Goal: Task Accomplishment & Management: Use online tool/utility

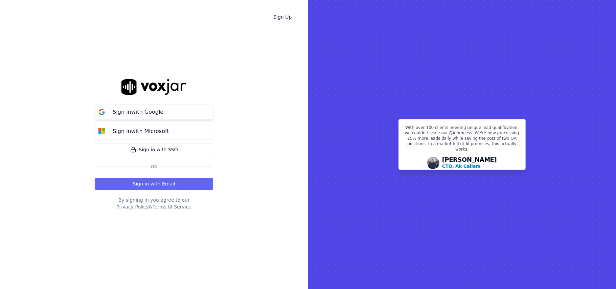
click at [149, 113] on p "Sign in with Google" at bounding box center [138, 112] width 51 height 8
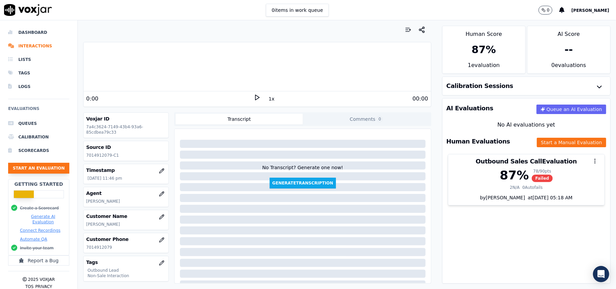
click at [52, 165] on button "Start an Evaluation" at bounding box center [38, 168] width 61 height 11
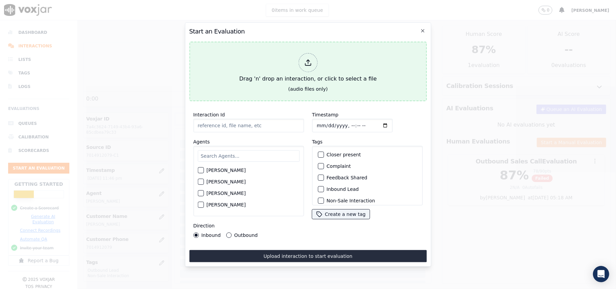
click at [311, 61] on icon at bounding box center [307, 62] width 7 height 7
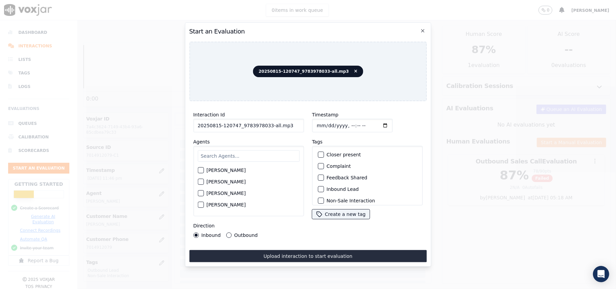
drag, startPoint x: 289, startPoint y: 122, endPoint x: 264, endPoint y: 126, distance: 24.7
click at [264, 126] on input "20250815-120747_9783978033-all.mp3" at bounding box center [248, 126] width 111 height 14
type input "20250815-120747_9783978033-C1"
click at [321, 122] on input "Timestamp" at bounding box center [352, 126] width 80 height 14
click at [325, 121] on input "Timestamp" at bounding box center [352, 126] width 80 height 14
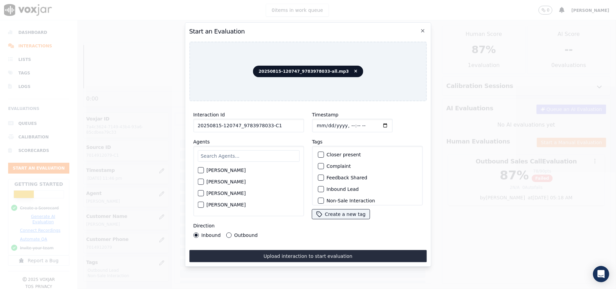
type input "[DATE]T14:11"
click at [220, 150] on input "text" at bounding box center [248, 155] width 102 height 11
paste input "[PERSON_NAME]"
type input "[PERSON_NAME]"
click at [202, 171] on div "button" at bounding box center [200, 172] width 5 height 5
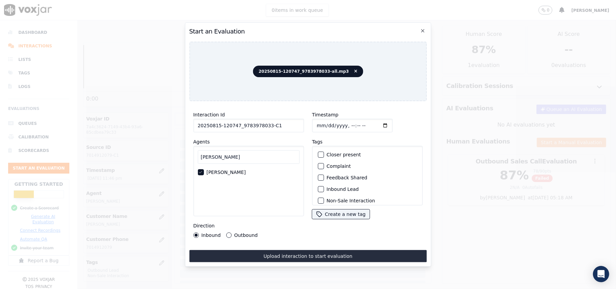
click at [318, 188] on div "button" at bounding box center [320, 189] width 5 height 5
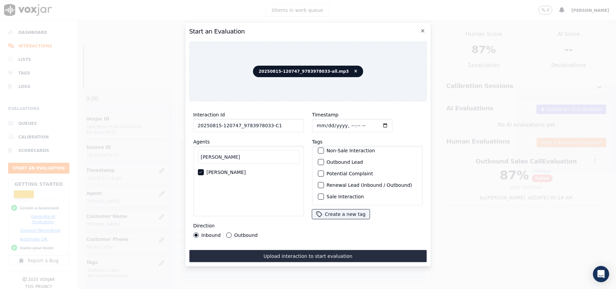
click at [321, 159] on button "Outbound Lead" at bounding box center [321, 162] width 6 height 6
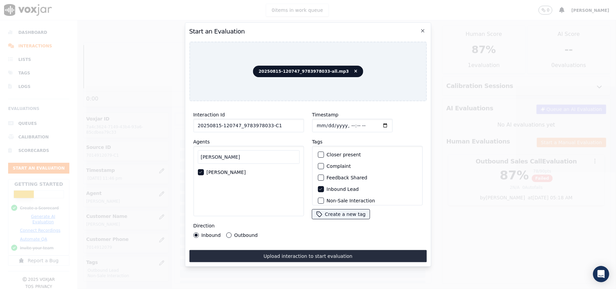
click at [321, 186] on button "Inbound Lead" at bounding box center [321, 189] width 6 height 6
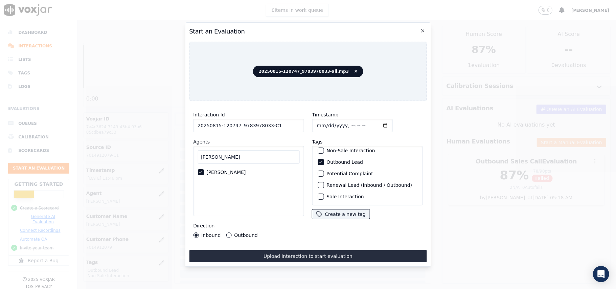
scroll to position [14, 0]
click at [320, 184] on button "Non-Sale Interaction" at bounding box center [321, 187] width 6 height 6
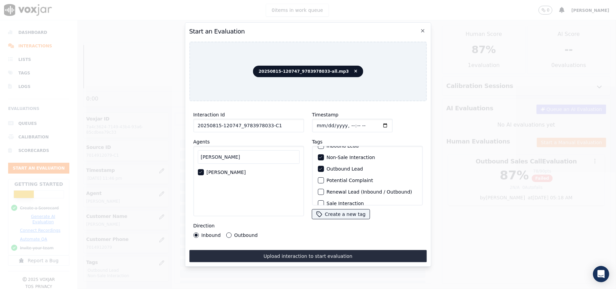
scroll to position [59, 0]
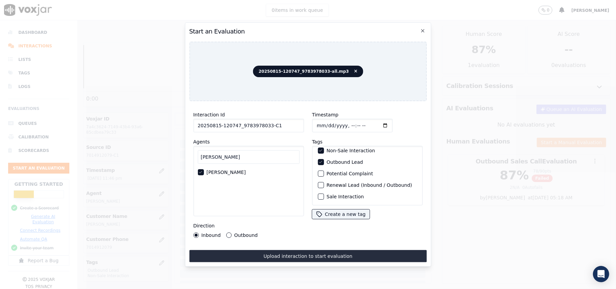
click at [229, 232] on button "Outbound" at bounding box center [228, 234] width 5 height 5
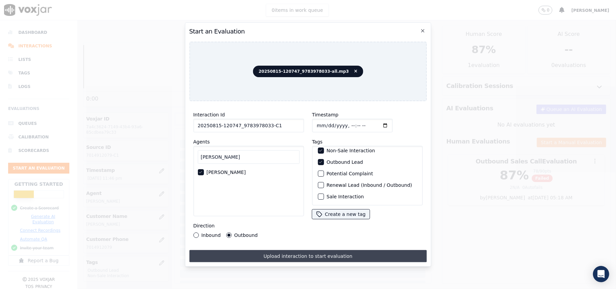
click at [287, 252] on button "Upload interaction to start evaluation" at bounding box center [307, 256] width 237 height 12
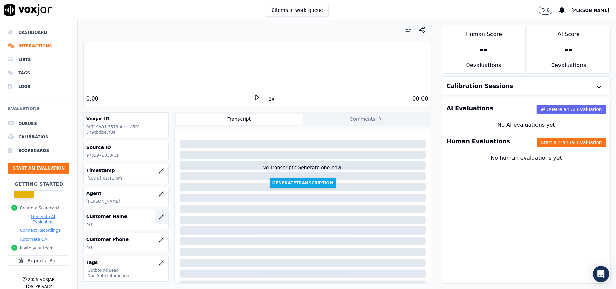
click at [157, 218] on button "button" at bounding box center [162, 217] width 14 height 14
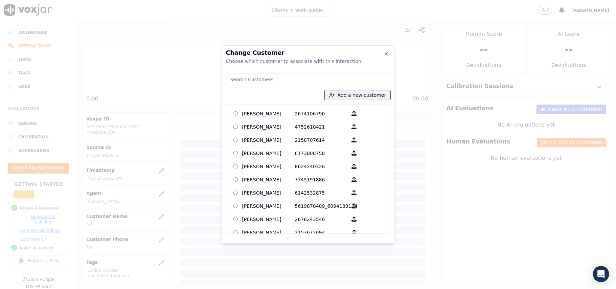
paste input "" Denison.""
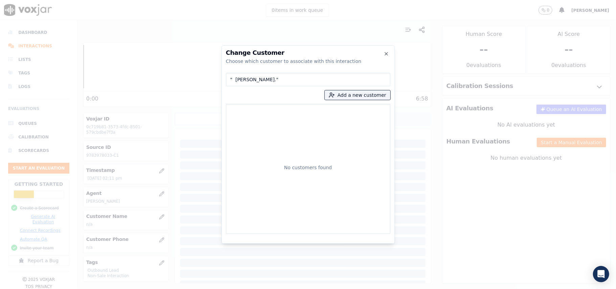
drag, startPoint x: 236, startPoint y: 77, endPoint x: 222, endPoint y: 85, distance: 16.2
click at [222, 85] on div "Change Customer Choose which customer to associate with this interaction " Deni…" at bounding box center [307, 144] width 173 height 198
click at [259, 79] on input "Denison."" at bounding box center [308, 80] width 164 height 14
drag, startPoint x: 253, startPoint y: 76, endPoint x: 211, endPoint y: 83, distance: 42.5
click at [211, 288] on div "Change Customer Choose which customer to associate with this interaction Deniso…" at bounding box center [308, 289] width 616 height 0
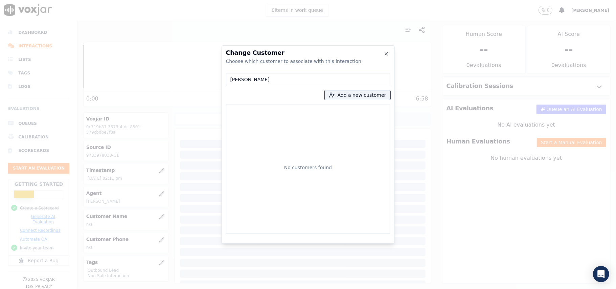
paste input "ENNIS DANGELO"
type input "DENNIS DANGELO"
click at [355, 95] on button "Add a new customer" at bounding box center [358, 94] width 66 height 9
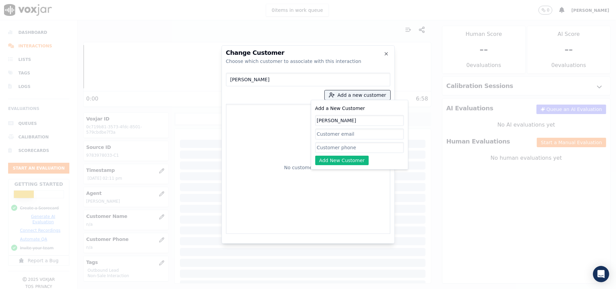
type input "DENNIS DANGELO"
click at [333, 146] on input "Add a New Customer" at bounding box center [359, 147] width 89 height 11
paste input "9783978033"
type input "9783978033"
click at [336, 163] on button "Add New Customer" at bounding box center [342, 160] width 54 height 9
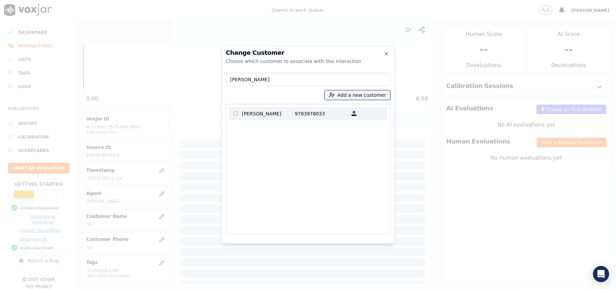
click at [308, 112] on p "9783978033" at bounding box center [321, 113] width 53 height 10
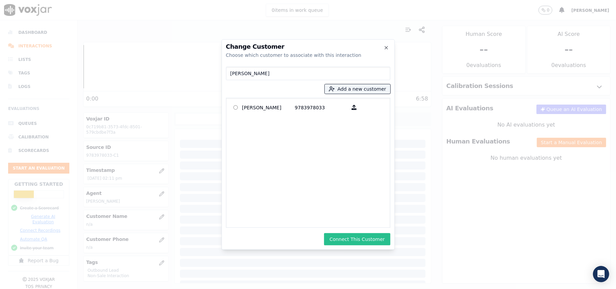
click at [365, 241] on button "Connect This Customer" at bounding box center [357, 239] width 66 height 12
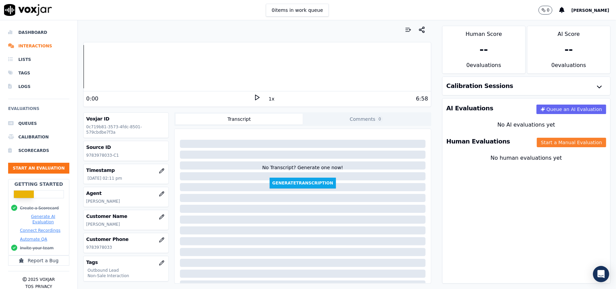
click at [538, 140] on button "Start a Manual Evaluation" at bounding box center [571, 142] width 69 height 9
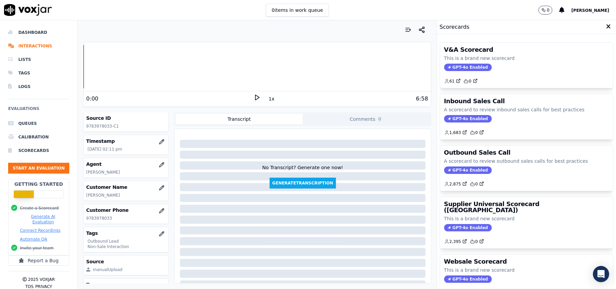
scroll to position [45, 0]
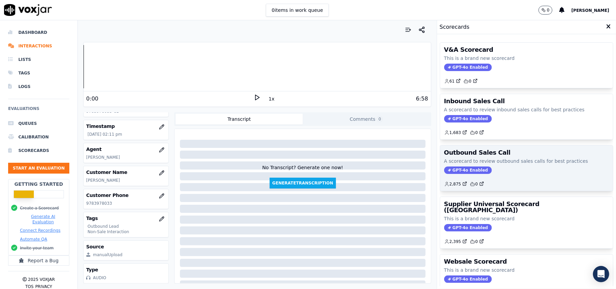
click at [456, 176] on div "Outbound Sales Call A scorecard to review outbound sales calls for best practic…" at bounding box center [526, 167] width 173 height 45
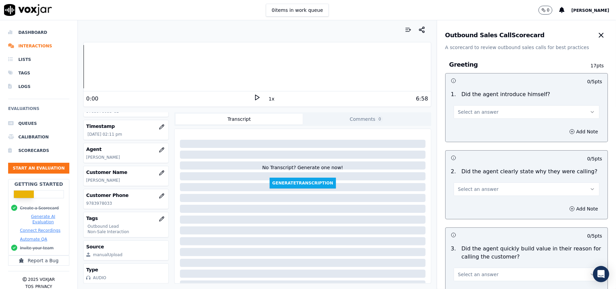
click at [460, 109] on span "Select an answer" at bounding box center [478, 112] width 41 height 7
click at [458, 123] on div "Yes" at bounding box center [511, 127] width 131 height 11
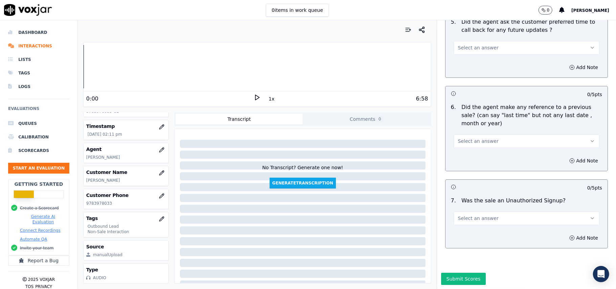
click at [505, 211] on button "Select an answer" at bounding box center [526, 218] width 146 height 14
click at [476, 237] on div "N/A" at bounding box center [511, 234] width 131 height 11
click at [468, 128] on div "6 . Did the agent make any reference to a previous sale? (can say "last time" b…" at bounding box center [526, 125] width 162 height 50
click at [468, 138] on span "Select an answer" at bounding box center [478, 141] width 41 height 7
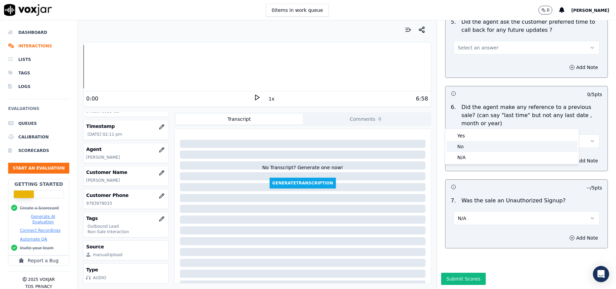
click at [468, 146] on div "No" at bounding box center [511, 146] width 131 height 11
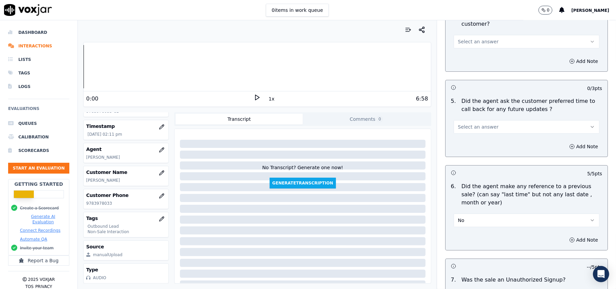
scroll to position [1551, 0]
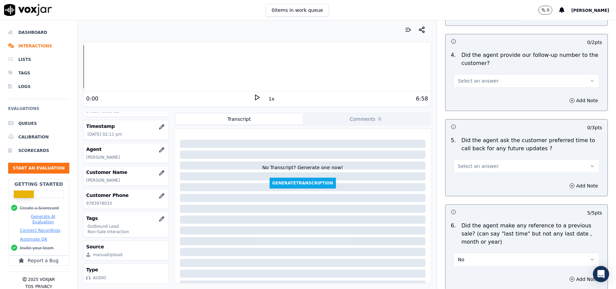
click at [471, 163] on span "Select an answer" at bounding box center [478, 166] width 41 height 7
click at [466, 201] on div "N/A" at bounding box center [511, 199] width 131 height 11
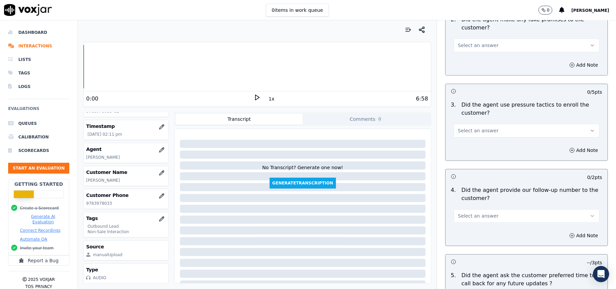
scroll to position [1416, 0]
click at [471, 213] on span "Select an answer" at bounding box center [478, 216] width 41 height 7
click at [457, 228] on div "Yes" at bounding box center [511, 227] width 131 height 11
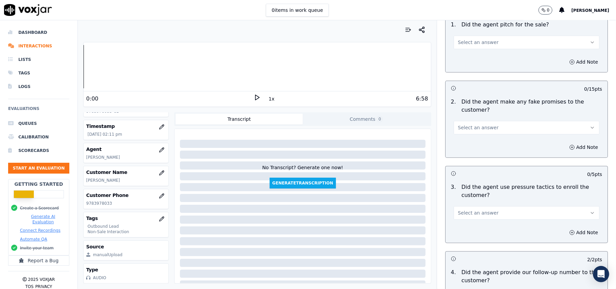
scroll to position [1326, 0]
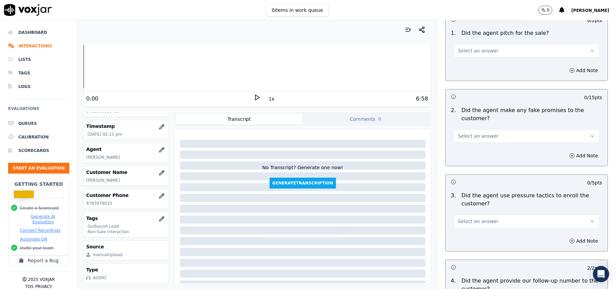
click at [465, 218] on span "Select an answer" at bounding box center [478, 221] width 41 height 7
click at [464, 239] on div "No" at bounding box center [511, 242] width 131 height 11
click at [463, 133] on span "Select an answer" at bounding box center [478, 136] width 41 height 7
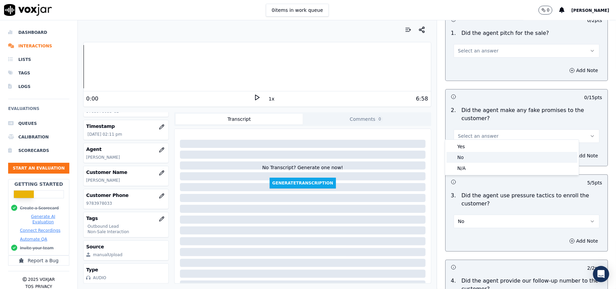
click at [464, 158] on div "No" at bounding box center [511, 157] width 131 height 11
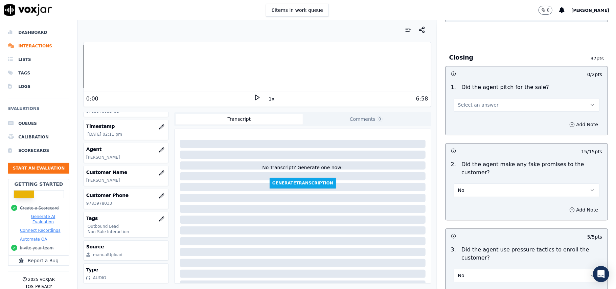
scroll to position [1236, 0]
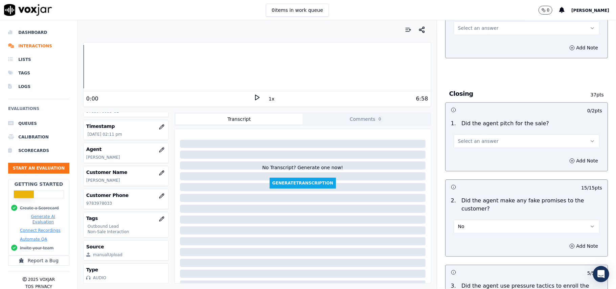
click at [477, 138] on span "Select an answer" at bounding box center [478, 141] width 41 height 7
click at [466, 154] on div "Yes" at bounding box center [511, 151] width 131 height 11
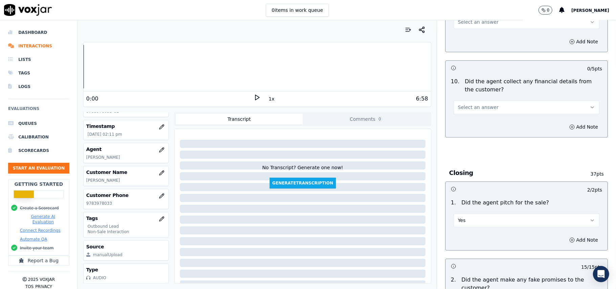
scroll to position [1100, 0]
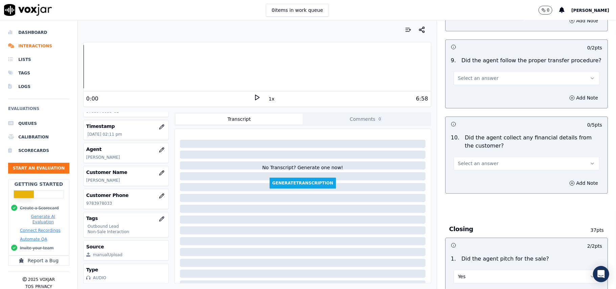
click at [471, 160] on span "Select an answer" at bounding box center [478, 163] width 41 height 7
click at [474, 186] on div "No" at bounding box center [511, 184] width 131 height 11
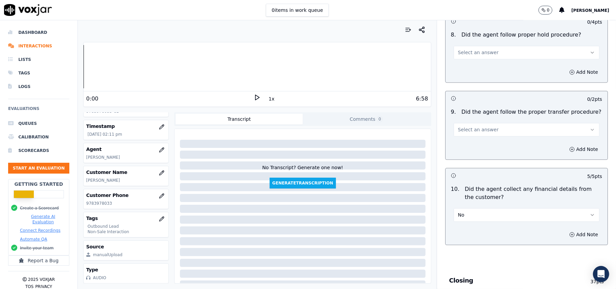
scroll to position [1010, 0]
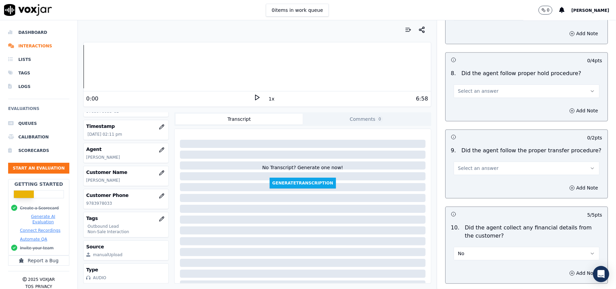
click at [478, 165] on span "Select an answer" at bounding box center [478, 168] width 41 height 7
click at [480, 201] on div "N/A" at bounding box center [511, 199] width 131 height 11
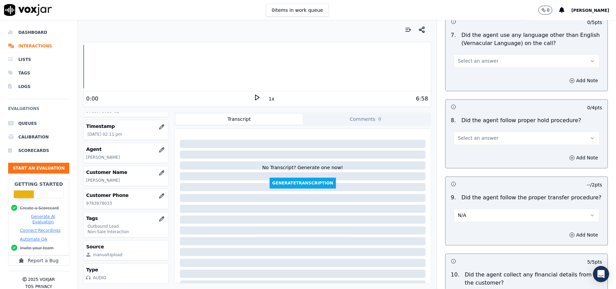
scroll to position [920, 0]
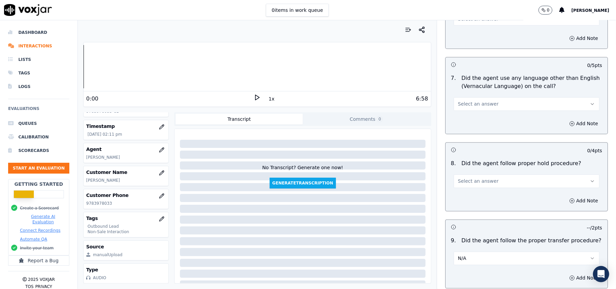
click at [478, 178] on span "Select an answer" at bounding box center [478, 181] width 41 height 7
click at [477, 191] on div "Yes" at bounding box center [511, 191] width 131 height 11
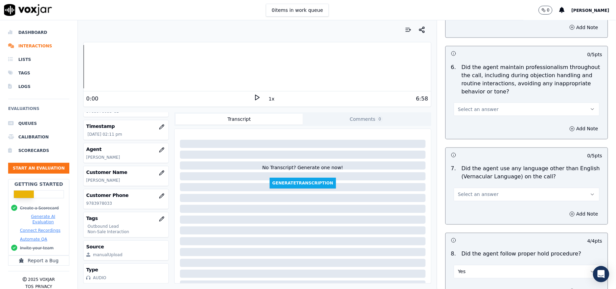
click at [480, 191] on span "Select an answer" at bounding box center [478, 194] width 41 height 7
click at [478, 213] on div "No" at bounding box center [511, 214] width 131 height 11
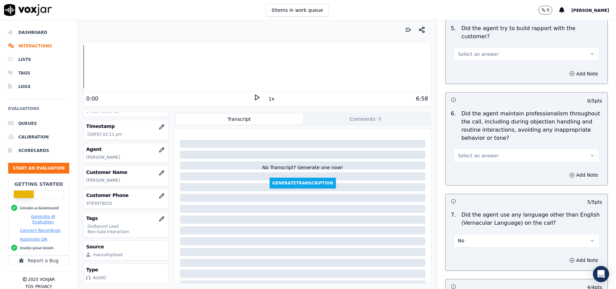
scroll to position [740, 0]
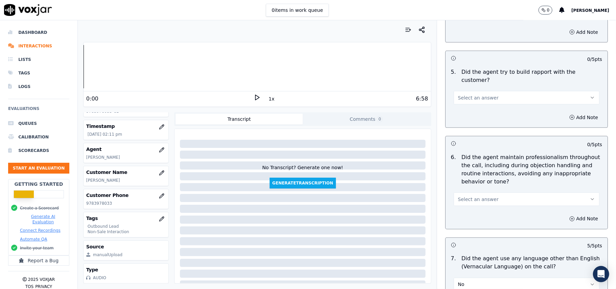
click at [480, 196] on span "Select an answer" at bounding box center [478, 199] width 41 height 7
click at [478, 206] on div "Yes" at bounding box center [511, 208] width 131 height 11
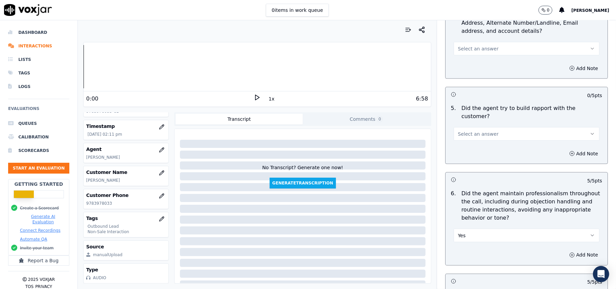
scroll to position [650, 0]
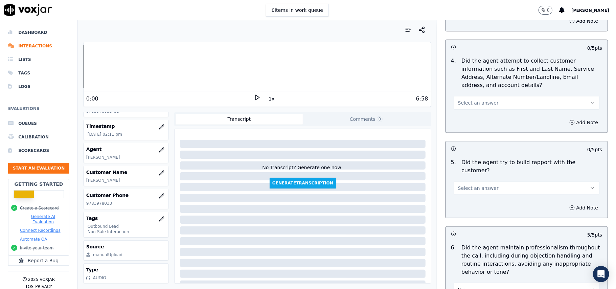
click at [478, 185] on span "Select an answer" at bounding box center [478, 188] width 41 height 7
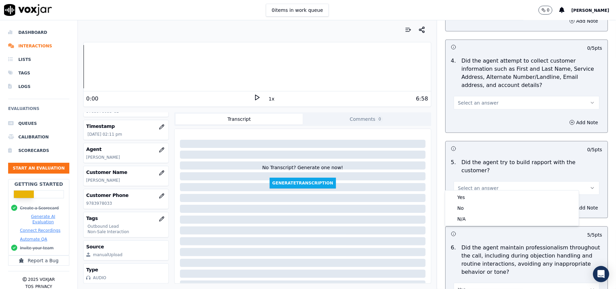
click at [475, 190] on div "Yes No N/A" at bounding box center [512, 207] width 134 height 35
click at [475, 198] on div "Yes" at bounding box center [511, 197] width 131 height 11
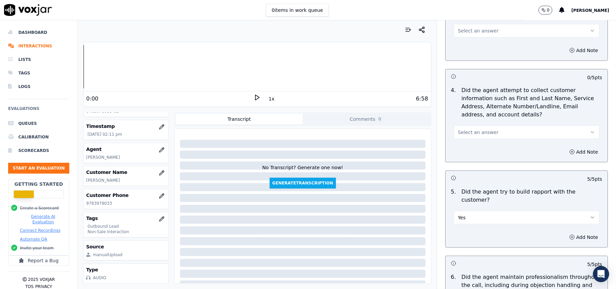
scroll to position [605, 0]
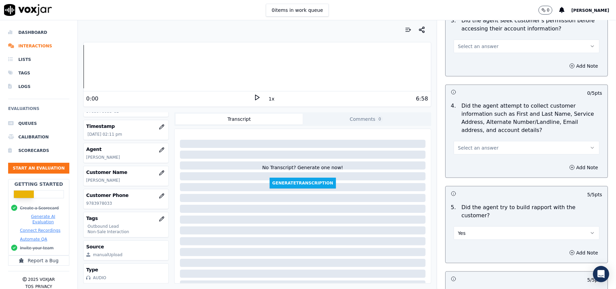
click at [471, 151] on span "Select an answer" at bounding box center [478, 147] width 41 height 7
click at [470, 164] on div "Yes" at bounding box center [511, 164] width 131 height 11
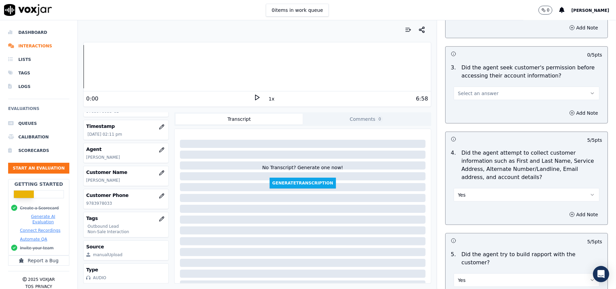
scroll to position [514, 0]
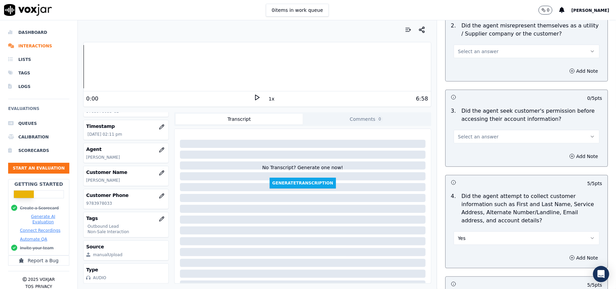
click at [465, 138] on span "Select an answer" at bounding box center [478, 136] width 41 height 7
click at [465, 153] on div "Yes" at bounding box center [511, 153] width 131 height 11
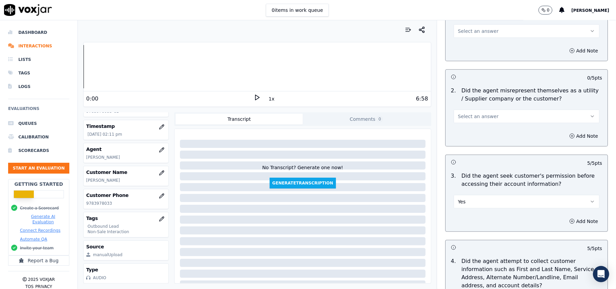
scroll to position [469, 0]
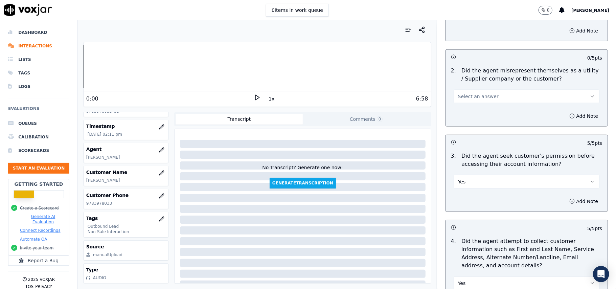
click at [470, 184] on button "Yes" at bounding box center [526, 182] width 146 height 14
click at [473, 206] on div "No" at bounding box center [511, 209] width 131 height 11
click at [463, 182] on button "No" at bounding box center [526, 182] width 146 height 14
click at [463, 195] on div "Yes" at bounding box center [511, 198] width 131 height 11
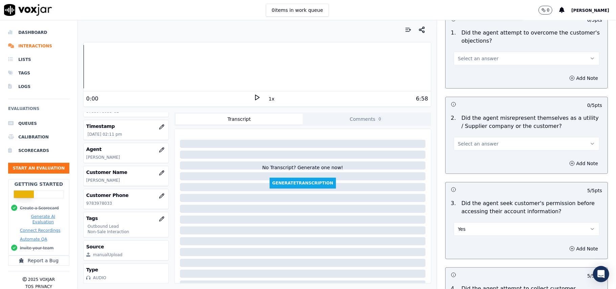
scroll to position [379, 0]
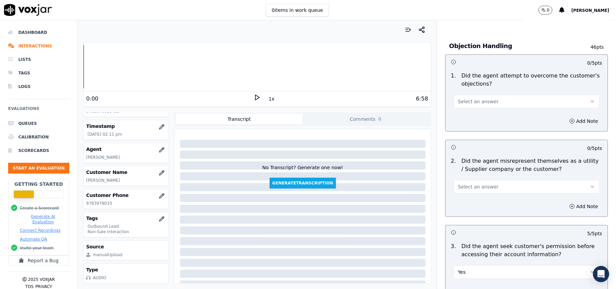
click at [482, 186] on span "Select an answer" at bounding box center [478, 186] width 41 height 7
click at [480, 198] on div "Yes" at bounding box center [511, 203] width 131 height 11
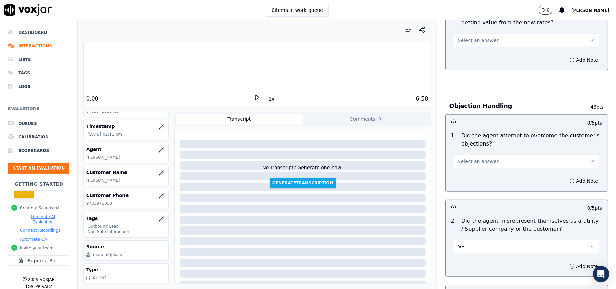
scroll to position [244, 0]
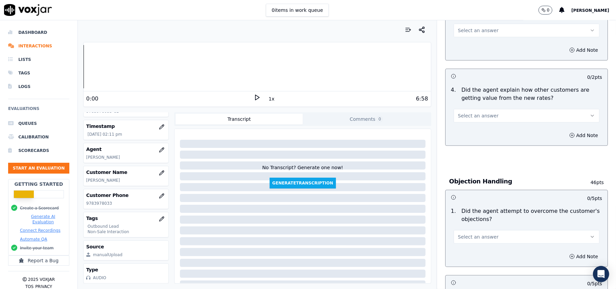
click at [474, 233] on button "Select an answer" at bounding box center [526, 237] width 146 height 14
click at [467, 250] on div "Yes" at bounding box center [511, 253] width 131 height 11
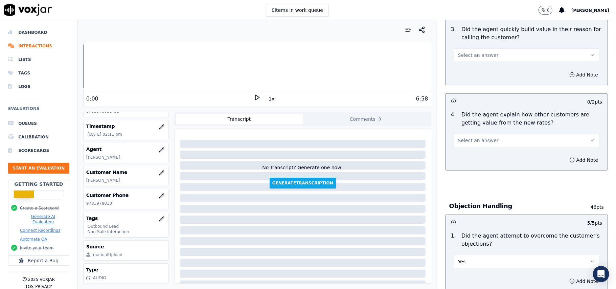
scroll to position [199, 0]
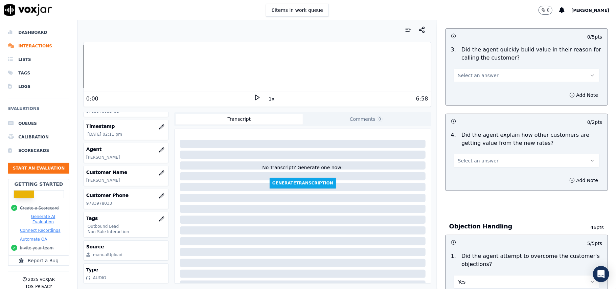
click at [479, 169] on div "4 . Did the agent explain how other customers are getting value from the new ra…" at bounding box center [526, 149] width 162 height 42
click at [479, 161] on span "Select an answer" at bounding box center [478, 160] width 41 height 7
click at [467, 178] on div "Yes" at bounding box center [511, 176] width 131 height 11
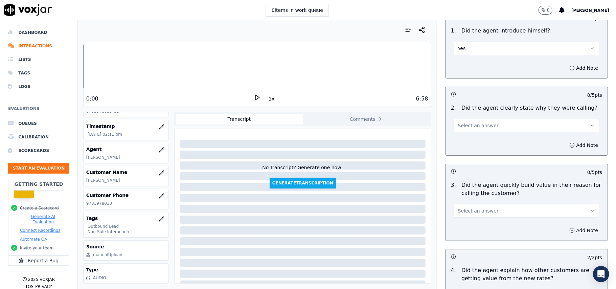
click at [458, 214] on span "Select an answer" at bounding box center [478, 210] width 41 height 7
click at [455, 224] on div "Yes" at bounding box center [511, 226] width 131 height 11
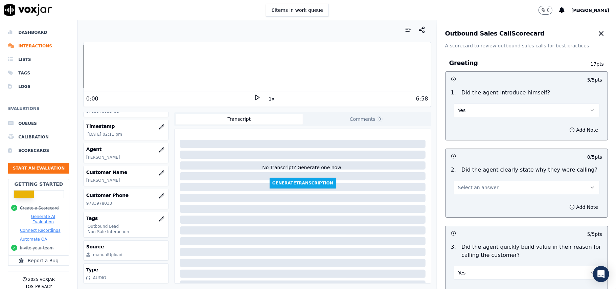
scroll to position [0, 0]
click at [471, 192] on span "Select an answer" at bounding box center [478, 189] width 41 height 7
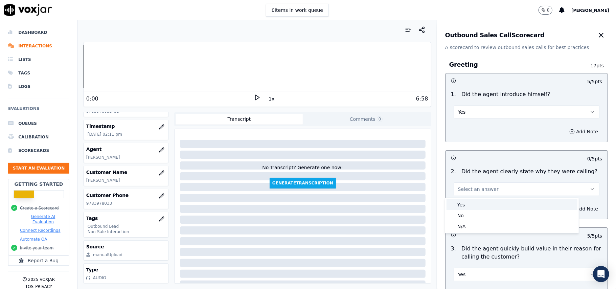
click at [468, 204] on div "Yes" at bounding box center [511, 204] width 131 height 11
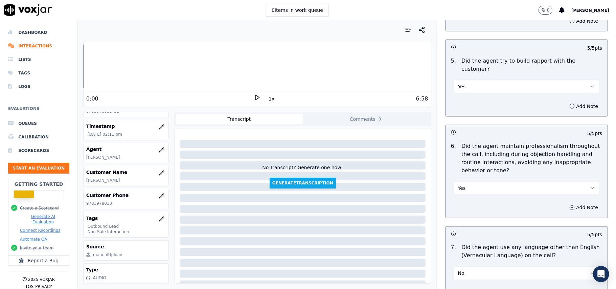
scroll to position [1687, 0]
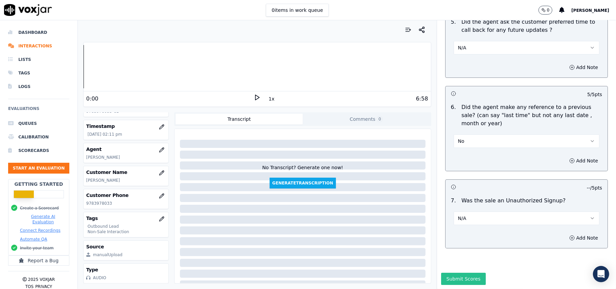
click at [441, 273] on button "Submit Scores" at bounding box center [463, 279] width 45 height 12
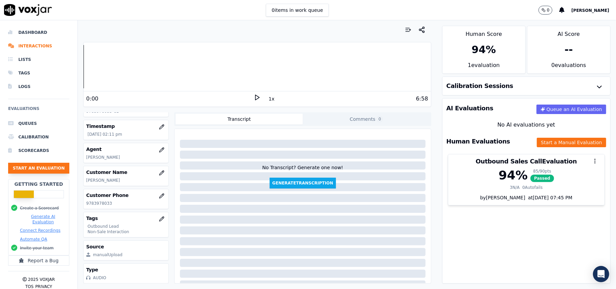
click at [45, 167] on button "Start an Evaluation" at bounding box center [38, 168] width 61 height 11
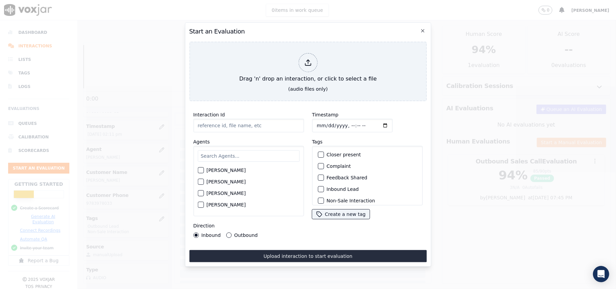
click at [261, 125] on input "Interaction Id" at bounding box center [248, 126] width 111 height 14
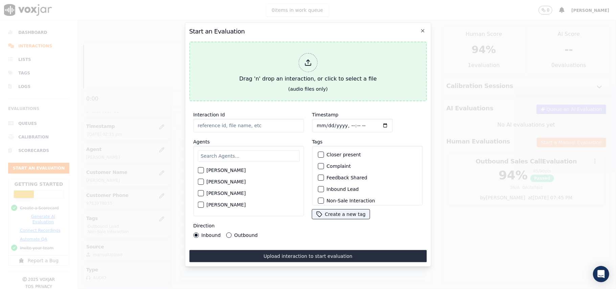
click at [304, 61] on icon at bounding box center [307, 62] width 7 height 7
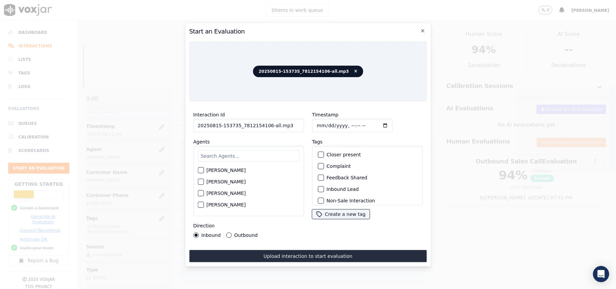
drag, startPoint x: 284, startPoint y: 124, endPoint x: 266, endPoint y: 126, distance: 18.5
click at [266, 126] on input "20250815-153735_7812154106-all.mp3" at bounding box center [248, 126] width 111 height 14
type input "20250815-153735_7812154106-C1"
click at [326, 120] on input "Timestamp" at bounding box center [352, 126] width 80 height 14
type input "2025-08-15T14:16"
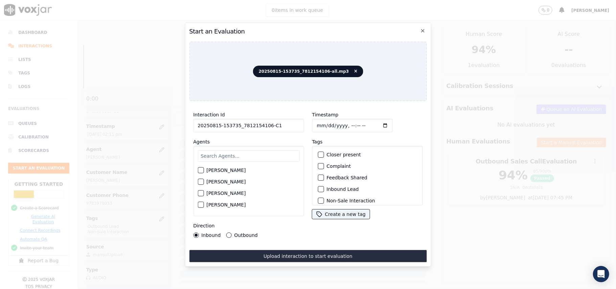
click at [276, 151] on input "text" at bounding box center [248, 155] width 102 height 11
paste input "Sandy"
type input "Sandy"
click at [197, 168] on div "Sandy Sandy Pathak" at bounding box center [248, 181] width 111 height 70
click at [196, 169] on div "Sandy Sandy Pathak" at bounding box center [248, 181] width 111 height 70
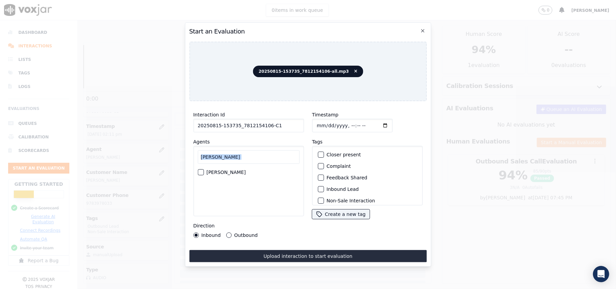
click at [204, 169] on button "Sandy Pathak" at bounding box center [200, 172] width 6 height 6
click at [318, 165] on div "button" at bounding box center [320, 167] width 5 height 5
click at [318, 153] on div "button" at bounding box center [320, 155] width 5 height 5
click at [230, 232] on div "Outbound" at bounding box center [241, 234] width 31 height 5
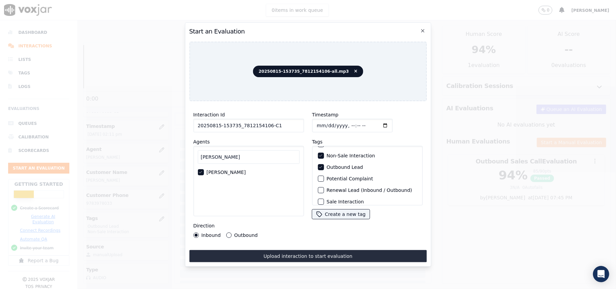
click at [226, 232] on button "Outbound" at bounding box center [228, 234] width 5 height 5
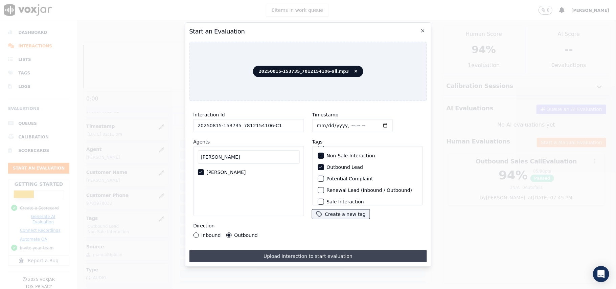
click at [294, 256] on button "Upload interaction to start evaluation" at bounding box center [307, 256] width 237 height 12
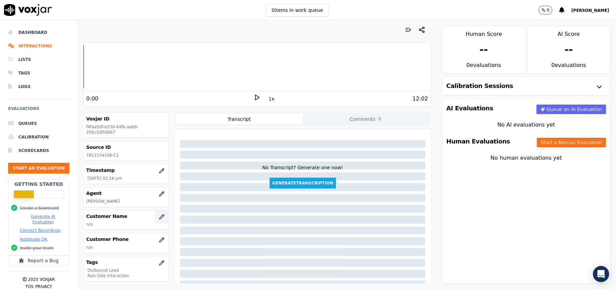
click at [159, 218] on icon "button" at bounding box center [161, 216] width 5 height 5
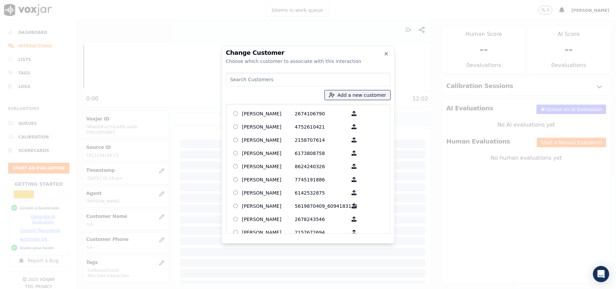
paste input "VERNETTA J KING"
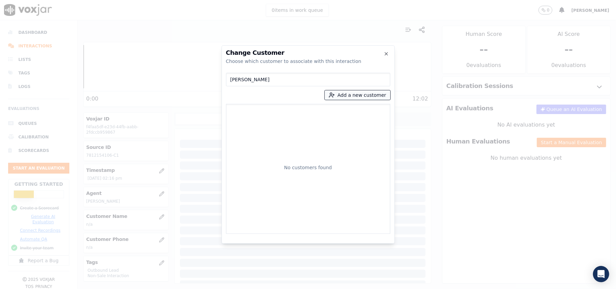
type input "VERNETTA J KING"
click at [343, 96] on button "Add a new customer" at bounding box center [358, 94] width 66 height 9
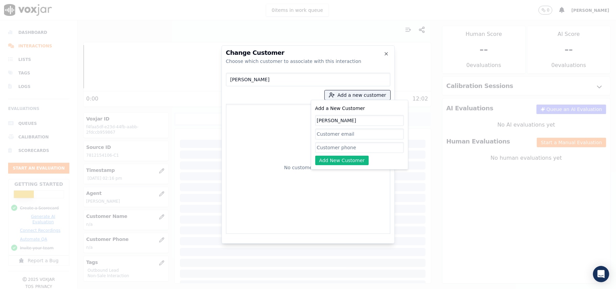
type input "VERNETTA J KING"
click at [340, 146] on input "Add a New Customer" at bounding box center [359, 147] width 89 height 11
paste input "6145894170"
type input "6145894170"
click at [335, 162] on button "Add New Customer" at bounding box center [342, 160] width 54 height 9
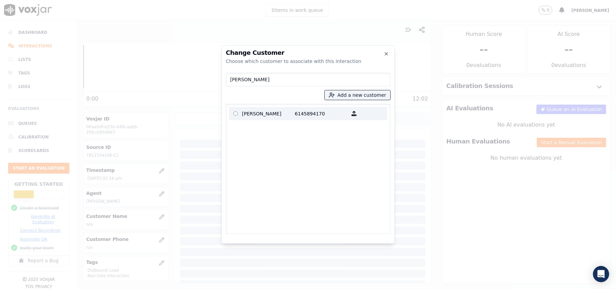
click at [256, 111] on p "VERNETTA J KING" at bounding box center [268, 113] width 53 height 10
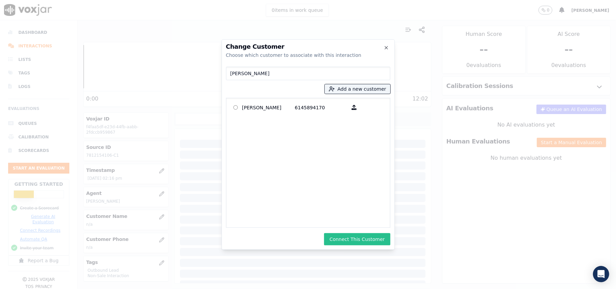
click at [351, 238] on button "Connect This Customer" at bounding box center [357, 239] width 66 height 12
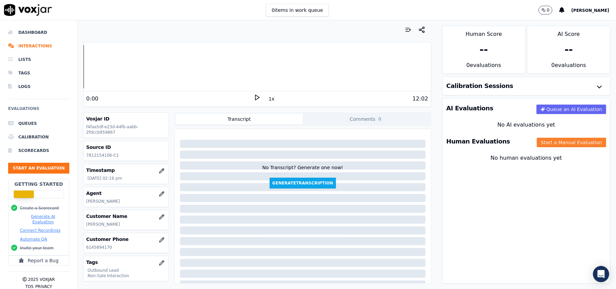
click at [551, 141] on button "Start a Manual Evaluation" at bounding box center [571, 142] width 69 height 9
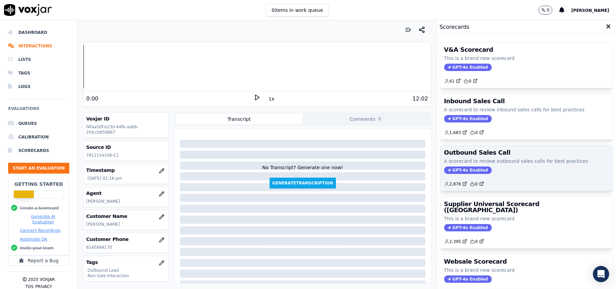
click at [468, 171] on span "GPT-4o Enabled" at bounding box center [468, 169] width 48 height 7
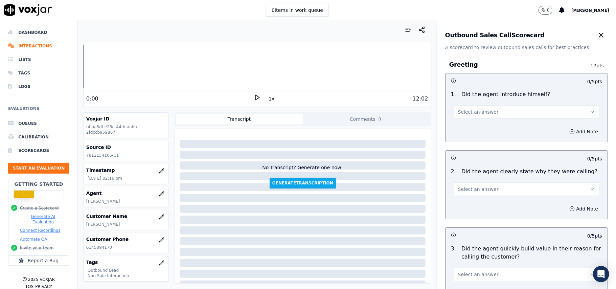
click at [464, 114] on span "Select an answer" at bounding box center [478, 112] width 41 height 7
click at [464, 128] on div "Yes" at bounding box center [511, 127] width 131 height 11
click at [462, 191] on span "Select an answer" at bounding box center [478, 189] width 41 height 7
click at [465, 206] on div "Yes" at bounding box center [511, 204] width 131 height 11
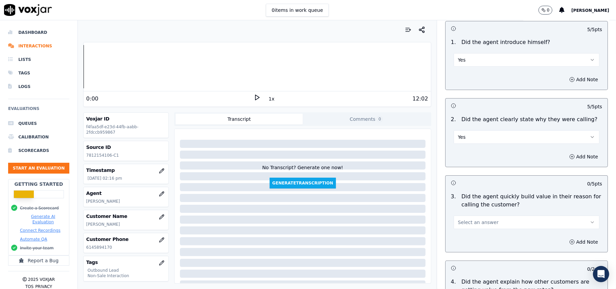
scroll to position [90, 0]
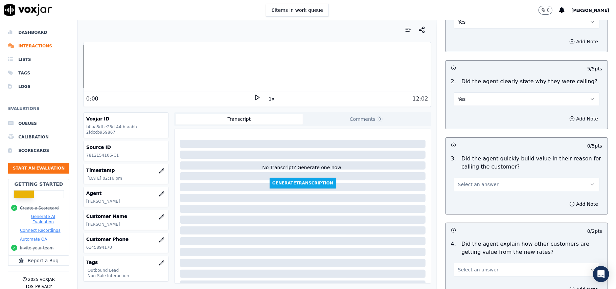
click at [475, 192] on div "3 . Did the agent quickly build value in their reason for calling the customer?…" at bounding box center [526, 173] width 162 height 42
click at [477, 183] on span "Select an answer" at bounding box center [478, 184] width 41 height 7
click at [473, 201] on div "Yes" at bounding box center [511, 199] width 131 height 11
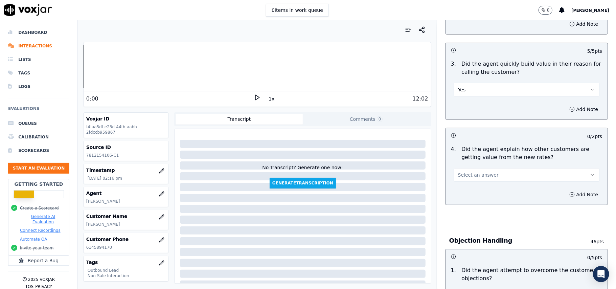
scroll to position [225, 0]
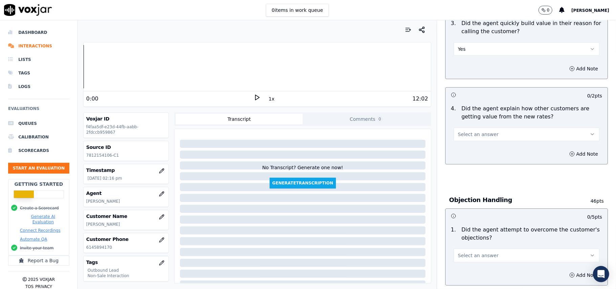
click at [467, 134] on span "Select an answer" at bounding box center [478, 134] width 41 height 7
click at [468, 155] on div "Yes" at bounding box center [511, 150] width 131 height 11
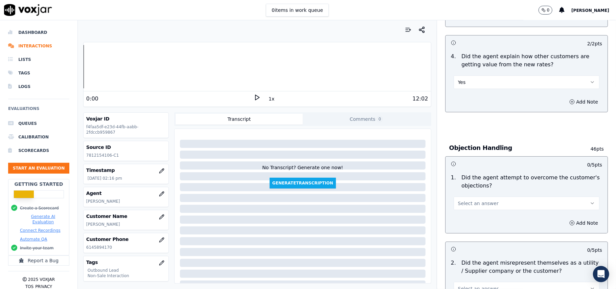
scroll to position [316, 0]
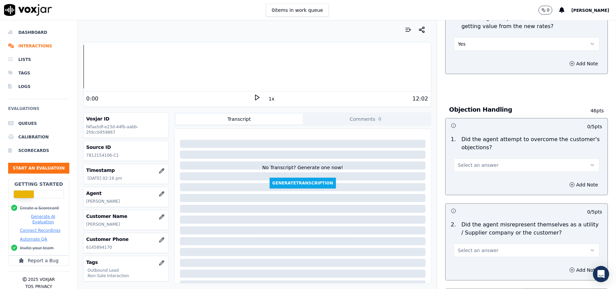
click at [486, 168] on button "Select an answer" at bounding box center [526, 165] width 146 height 14
click at [478, 183] on div "Yes" at bounding box center [511, 181] width 131 height 11
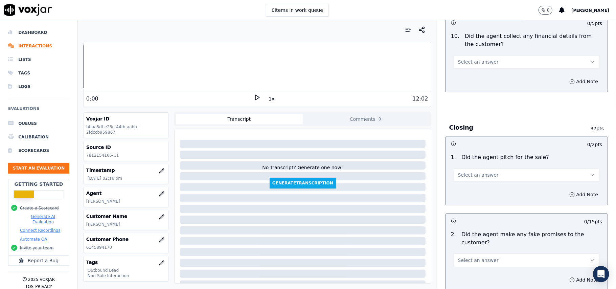
scroll to position [1687, 0]
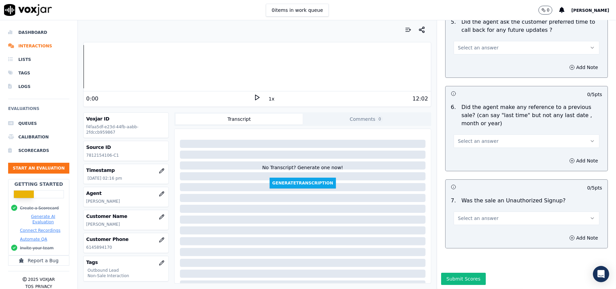
click at [508, 211] on button "Select an answer" at bounding box center [526, 218] width 146 height 14
click at [463, 234] on div "N/A" at bounding box center [511, 234] width 131 height 11
drag, startPoint x: 476, startPoint y: 118, endPoint x: 476, endPoint y: 125, distance: 7.1
click at [476, 138] on span "Select an answer" at bounding box center [478, 141] width 41 height 7
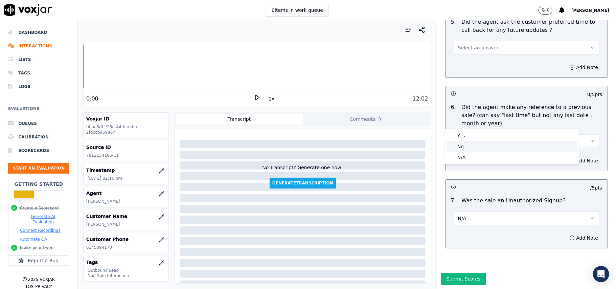
click at [469, 149] on div "No" at bounding box center [511, 146] width 131 height 11
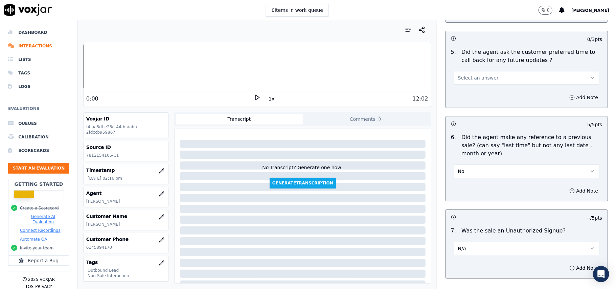
scroll to position [1596, 0]
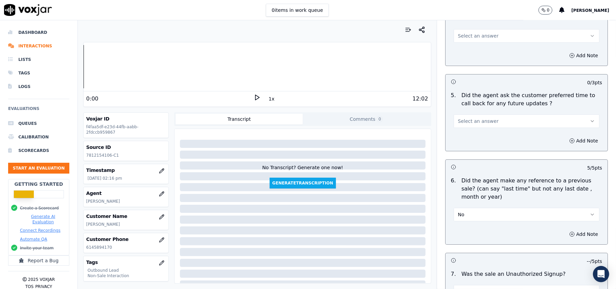
click at [455, 114] on button "Select an answer" at bounding box center [526, 121] width 146 height 14
click at [479, 135] on div "Yes" at bounding box center [511, 132] width 131 height 11
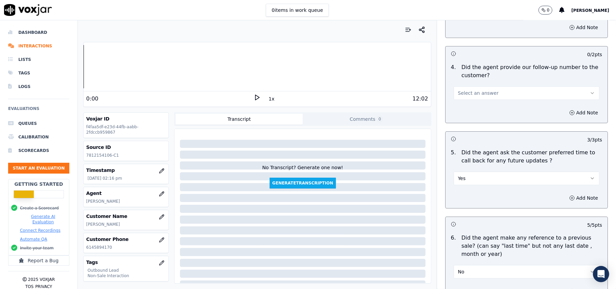
scroll to position [1506, 0]
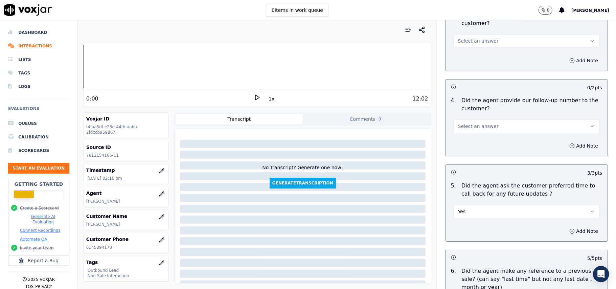
click at [483, 119] on button "Select an answer" at bounding box center [526, 126] width 146 height 14
click at [474, 146] on div "No" at bounding box center [511, 147] width 131 height 11
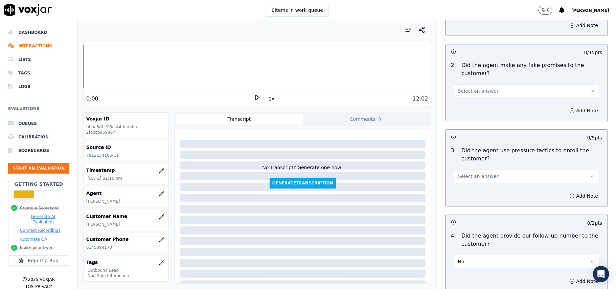
click at [469, 175] on span "Select an answer" at bounding box center [478, 176] width 41 height 7
click at [464, 188] on div "Yes" at bounding box center [511, 187] width 131 height 11
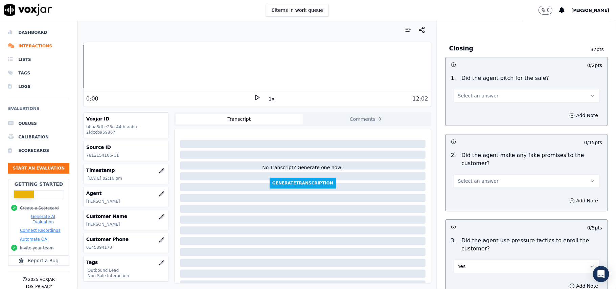
click at [467, 178] on span "Select an answer" at bounding box center [478, 181] width 41 height 7
click at [462, 207] on div "No" at bounding box center [511, 202] width 131 height 11
click at [462, 92] on span "Select an answer" at bounding box center [478, 95] width 41 height 7
click at [462, 104] on div "Yes" at bounding box center [511, 106] width 131 height 11
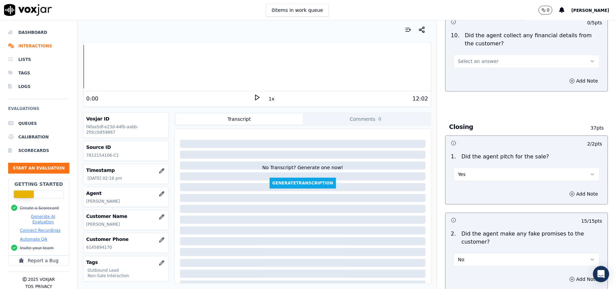
scroll to position [1100, 0]
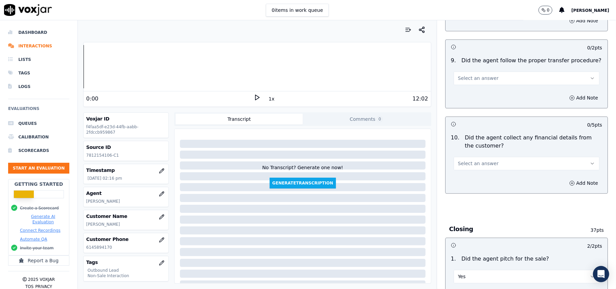
click at [466, 162] on button "Select an answer" at bounding box center [526, 164] width 146 height 14
click at [466, 183] on div "No" at bounding box center [511, 184] width 131 height 11
click at [486, 72] on button "Select an answer" at bounding box center [526, 78] width 146 height 14
click at [484, 87] on div "Yes" at bounding box center [511, 88] width 131 height 11
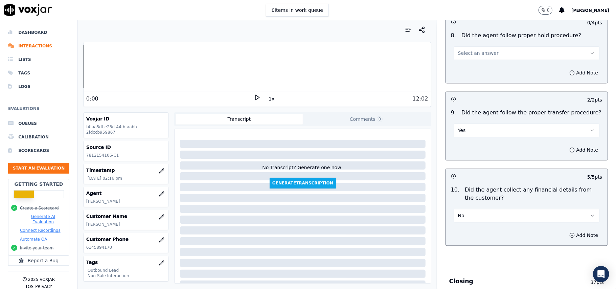
scroll to position [1010, 0]
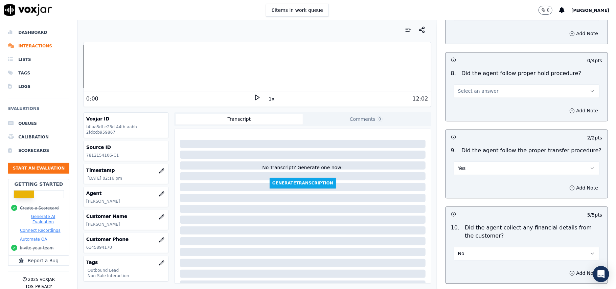
click at [463, 88] on span "Select an answer" at bounding box center [478, 91] width 41 height 7
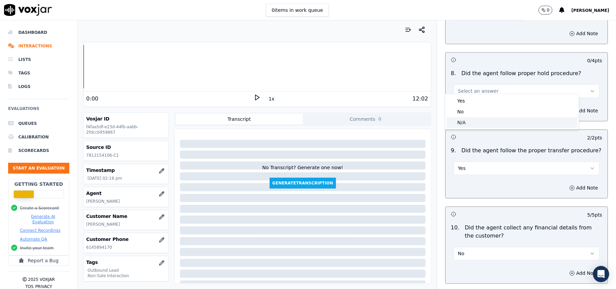
click at [462, 122] on div "N/A" at bounding box center [511, 122] width 131 height 11
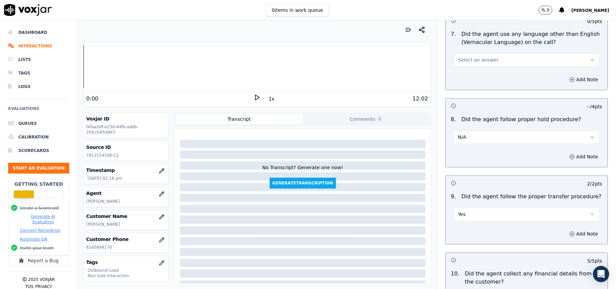
scroll to position [875, 0]
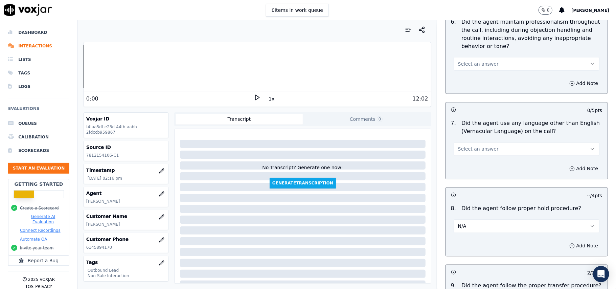
click at [468, 146] on span "Select an answer" at bounding box center [478, 149] width 41 height 7
click at [465, 172] on div "No" at bounding box center [511, 169] width 131 height 11
click at [463, 61] on span "Select an answer" at bounding box center [478, 64] width 41 height 7
click at [470, 71] on div "Yes" at bounding box center [511, 73] width 131 height 11
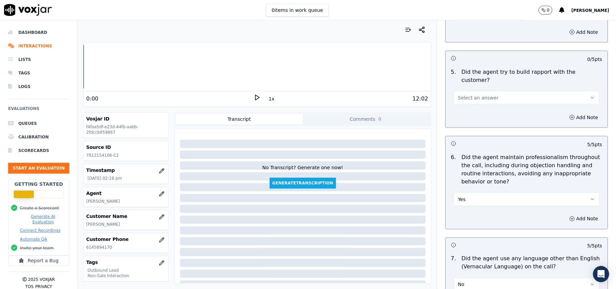
click at [472, 94] on span "Select an answer" at bounding box center [478, 97] width 41 height 7
click at [469, 110] on div "Yes" at bounding box center [511, 106] width 131 height 11
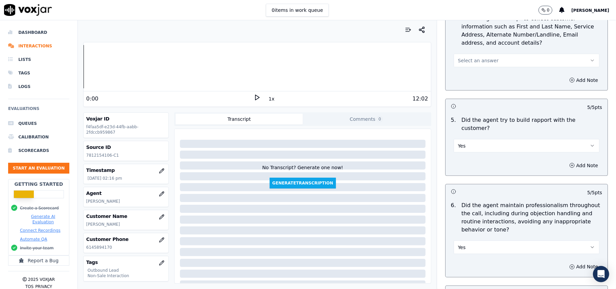
scroll to position [650, 0]
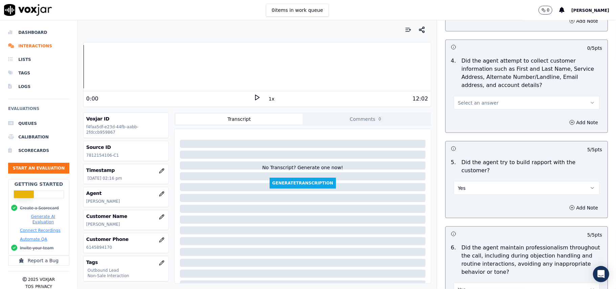
click at [470, 103] on span "Select an answer" at bounding box center [478, 102] width 41 height 7
click at [468, 119] on div "Yes" at bounding box center [511, 119] width 131 height 11
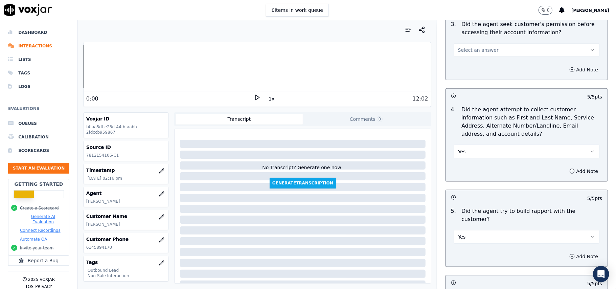
scroll to position [559, 0]
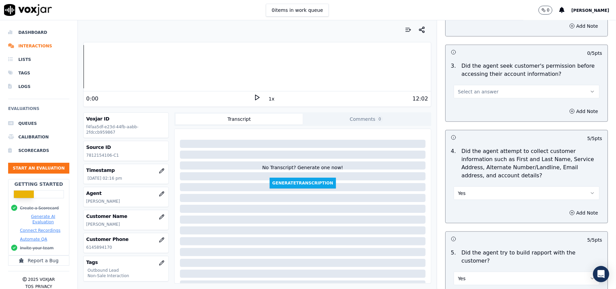
click at [465, 92] on span "Select an answer" at bounding box center [478, 91] width 41 height 7
click at [467, 106] on div "Yes" at bounding box center [511, 108] width 131 height 11
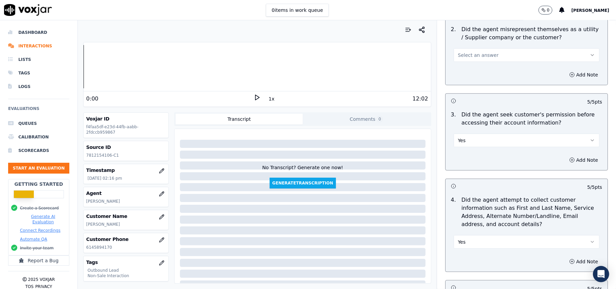
scroll to position [424, 0]
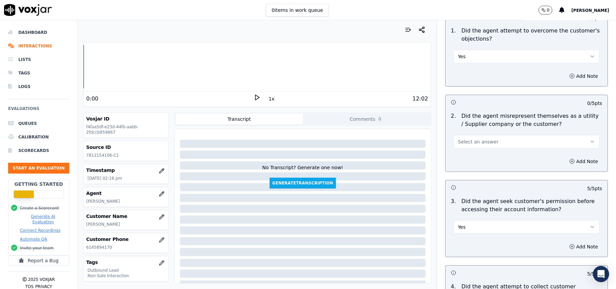
click at [470, 143] on span "Select an answer" at bounding box center [478, 141] width 41 height 7
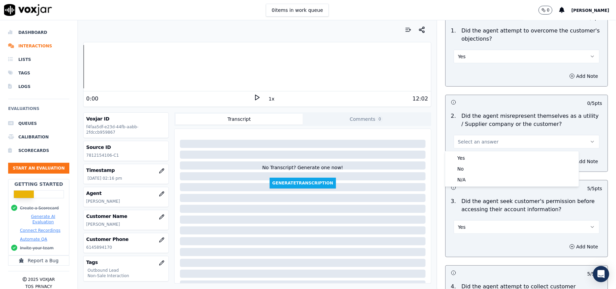
click at [463, 152] on div "Yes No N/A" at bounding box center [512, 168] width 134 height 35
click at [463, 156] on div "Yes" at bounding box center [511, 158] width 131 height 11
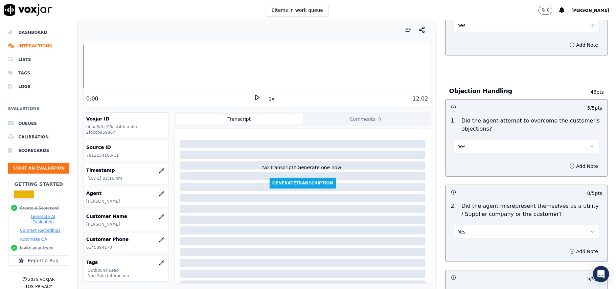
scroll to position [379, 0]
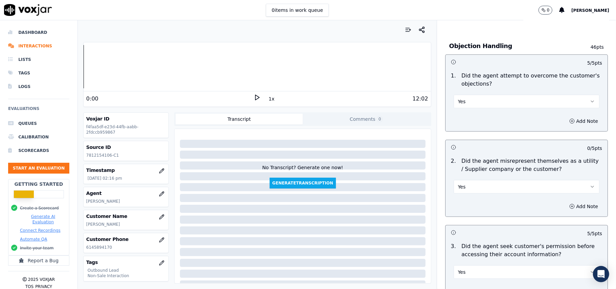
click at [473, 184] on button "Yes" at bounding box center [526, 187] width 146 height 14
click at [467, 214] on div "No" at bounding box center [511, 214] width 131 height 11
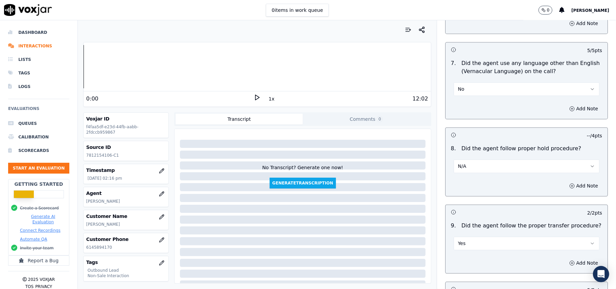
scroll to position [1687, 0]
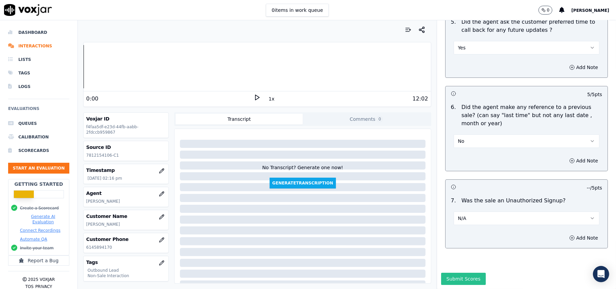
click at [453, 273] on button "Submit Scores" at bounding box center [463, 279] width 45 height 12
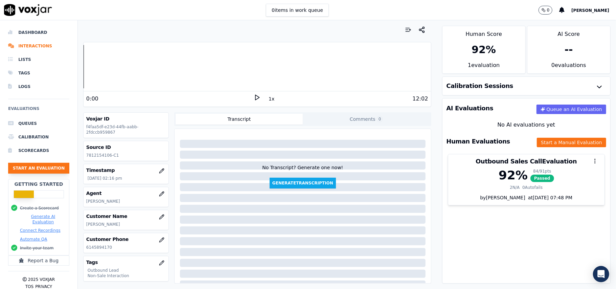
click at [26, 166] on button "Start an Evaluation" at bounding box center [38, 168] width 61 height 11
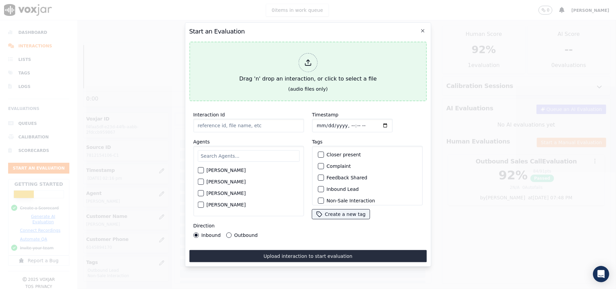
click at [312, 60] on div at bounding box center [307, 62] width 19 height 19
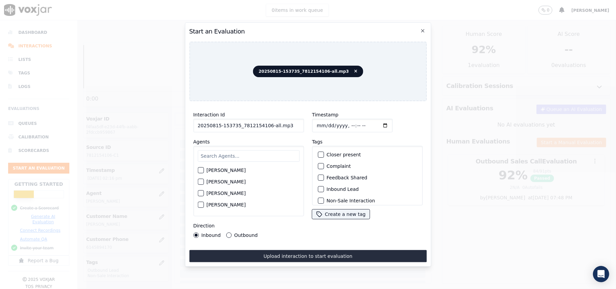
drag, startPoint x: 283, startPoint y: 124, endPoint x: 265, endPoint y: 125, distance: 18.3
click at [265, 125] on input "20250815-153735_7812154106-all.mp3" at bounding box center [248, 126] width 111 height 14
type input "20250815-153735_7812154106-C1"
click at [323, 124] on input "Timestamp" at bounding box center [352, 126] width 80 height 14
type input "2025-08-15T14:19"
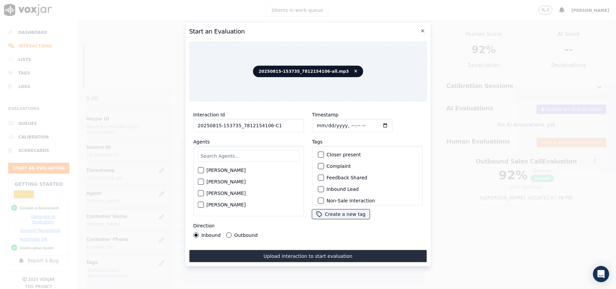
click at [268, 154] on input "text" at bounding box center [248, 155] width 102 height 11
paste input "Jim"
type input "Jim"
click at [211, 170] on label "Jim Som" at bounding box center [225, 172] width 39 height 5
click at [204, 169] on button "Jim Som" at bounding box center [200, 172] width 6 height 6
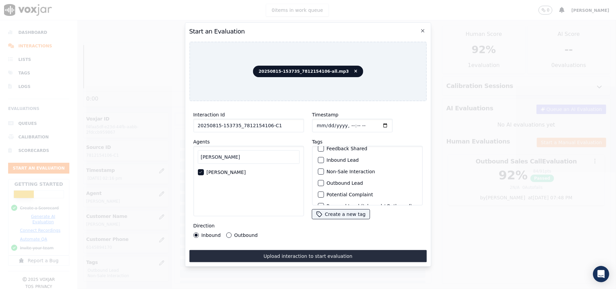
scroll to position [45, 0]
click at [318, 165] on div "button" at bounding box center [320, 167] width 5 height 5
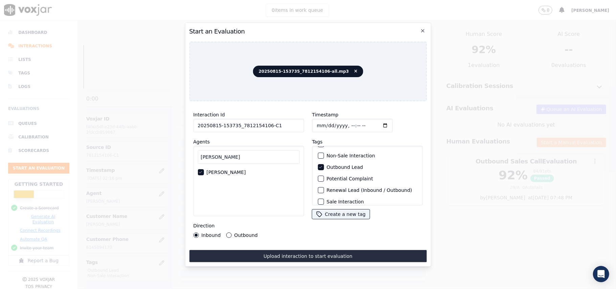
click at [318, 154] on div "button" at bounding box center [320, 155] width 5 height 5
click at [230, 232] on button "Outbound" at bounding box center [228, 234] width 5 height 5
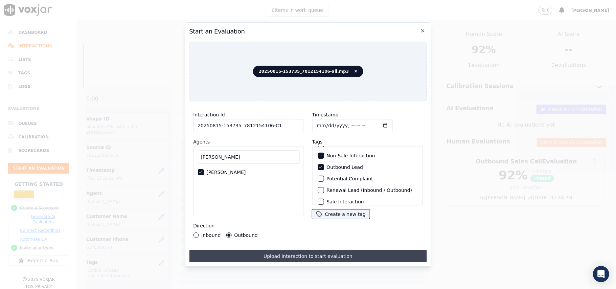
click at [328, 252] on button "Upload interaction to start evaluation" at bounding box center [307, 256] width 237 height 12
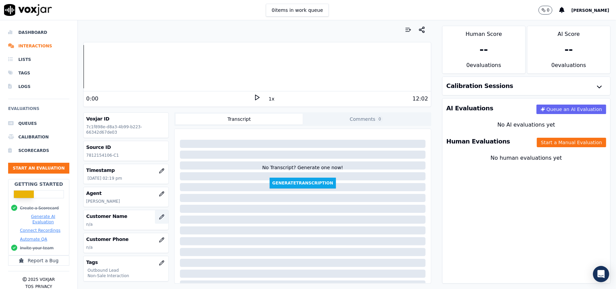
click at [159, 219] on icon "button" at bounding box center [161, 216] width 5 height 5
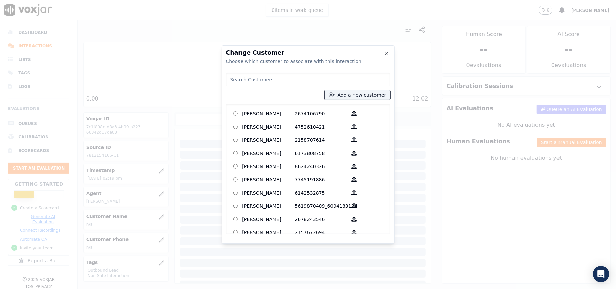
click at [244, 79] on input at bounding box center [308, 80] width 164 height 14
paste input "WIRKEN BERFLEUD"
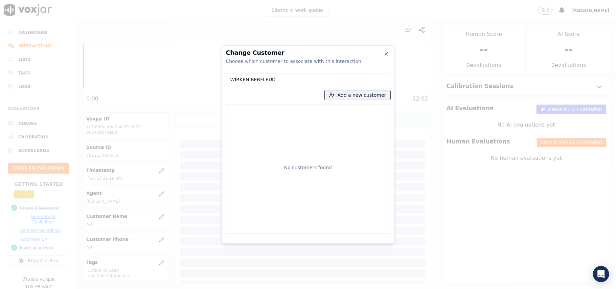
type input "WIRKEN BERFLEUD"
click at [354, 89] on div "WIRKEN BERFLEUD Add a new customer No customers found" at bounding box center [308, 152] width 164 height 164
click at [346, 95] on button "Add a new customer" at bounding box center [358, 94] width 66 height 9
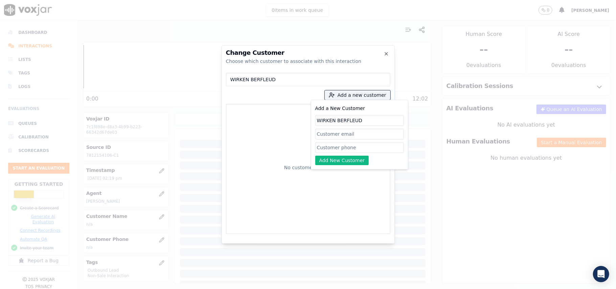
type input "WIRKEN BERFLEUD"
click at [325, 145] on input "Add a New Customer" at bounding box center [359, 147] width 89 height 11
paste input "7812154106"
type input "7812154106"
click at [337, 162] on button "Add New Customer" at bounding box center [342, 160] width 54 height 9
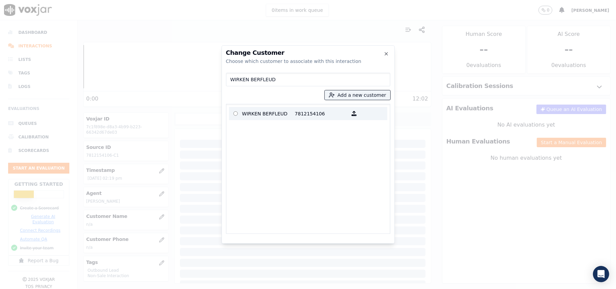
click at [263, 119] on label "WIRKEN BERFLEUD 7812154106" at bounding box center [308, 113] width 158 height 13
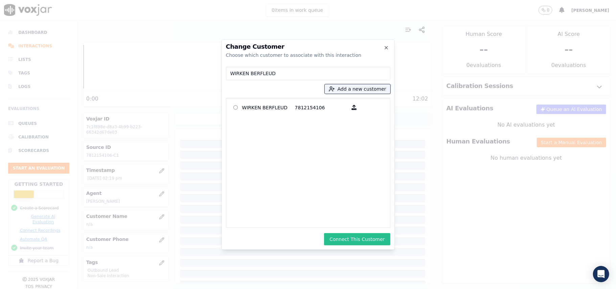
click at [341, 238] on button "Connect This Customer" at bounding box center [357, 239] width 66 height 12
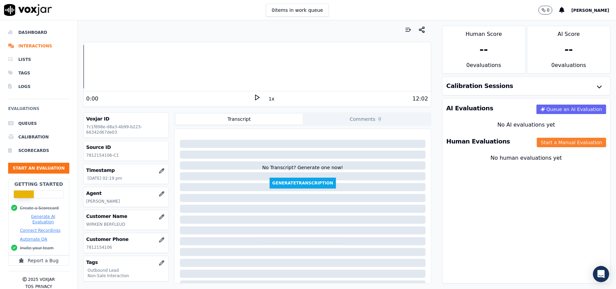
click at [540, 140] on button "Start a Manual Evaluation" at bounding box center [571, 142] width 69 height 9
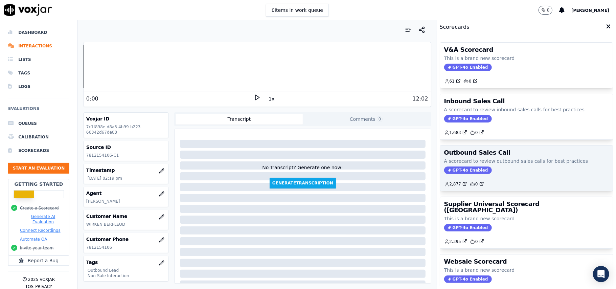
click at [462, 170] on span "GPT-4o Enabled" at bounding box center [468, 169] width 48 height 7
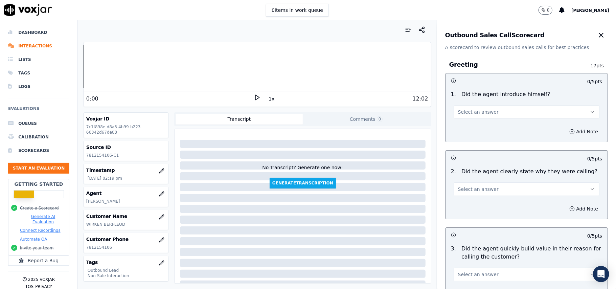
drag, startPoint x: 462, startPoint y: 113, endPoint x: 462, endPoint y: 117, distance: 4.4
click at [462, 113] on span "Select an answer" at bounding box center [478, 112] width 41 height 7
click at [463, 129] on div "Yes" at bounding box center [511, 127] width 131 height 11
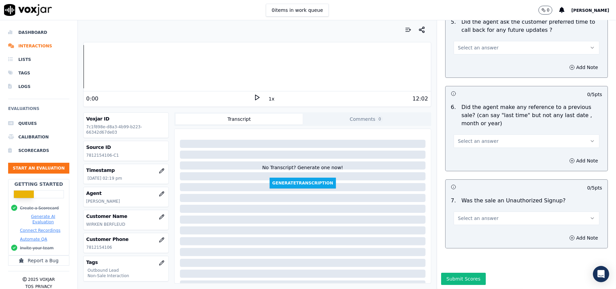
click at [488, 211] on button "Select an answer" at bounding box center [526, 218] width 146 height 14
click at [462, 237] on div "N/A" at bounding box center [511, 234] width 131 height 11
click at [462, 138] on span "Select an answer" at bounding box center [478, 141] width 41 height 7
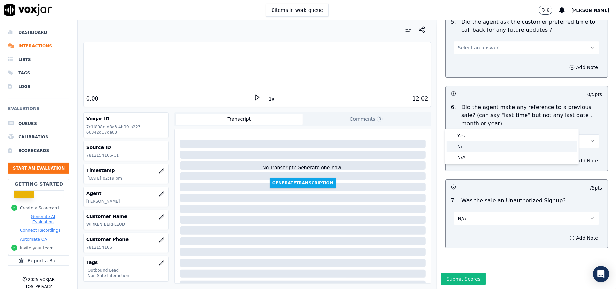
click at [461, 143] on div "No" at bounding box center [511, 146] width 131 height 11
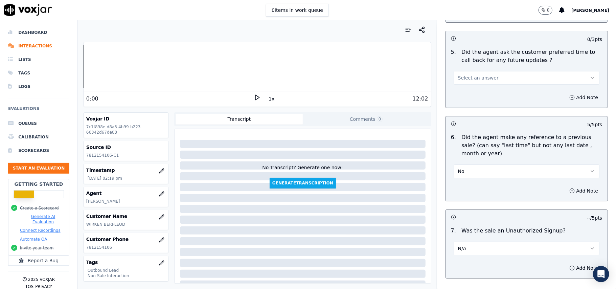
scroll to position [1596, 0]
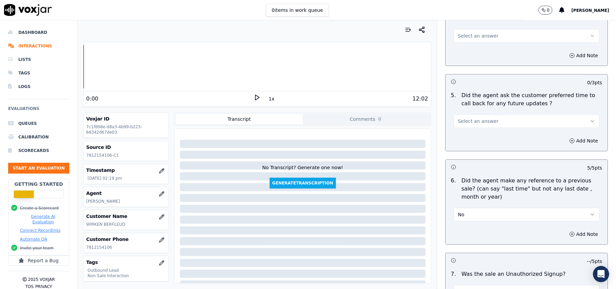
click at [469, 118] on span "Select an answer" at bounding box center [478, 121] width 41 height 7
click at [468, 130] on div "Yes" at bounding box center [511, 132] width 131 height 11
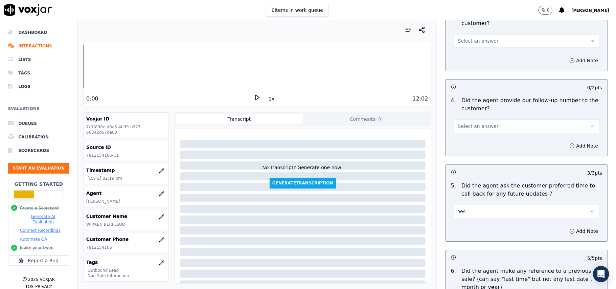
click at [474, 123] on span "Select an answer" at bounding box center [478, 126] width 41 height 7
click at [469, 147] on div "No" at bounding box center [511, 147] width 131 height 11
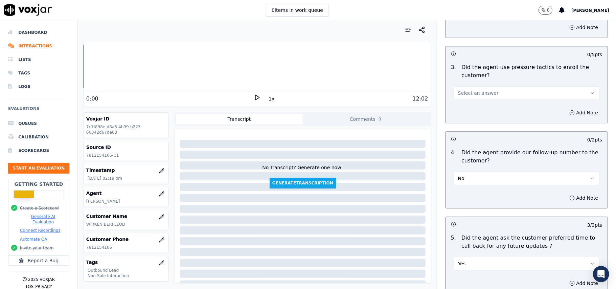
scroll to position [1416, 0]
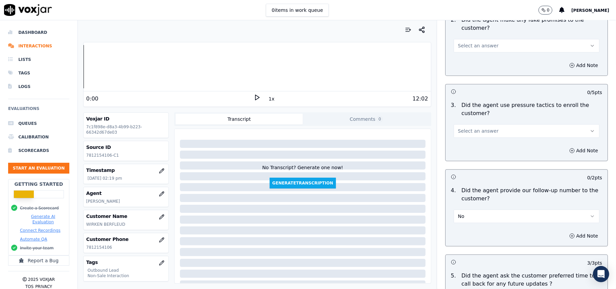
click at [467, 127] on span "Select an answer" at bounding box center [478, 130] width 41 height 7
click at [465, 149] on div "No" at bounding box center [511, 152] width 131 height 11
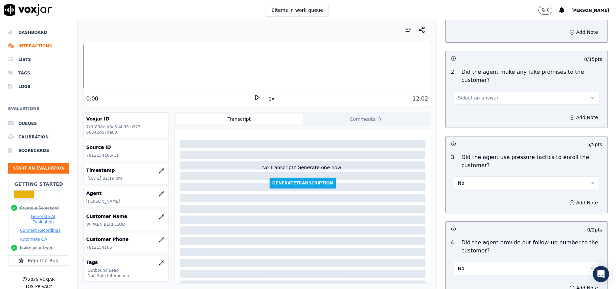
scroll to position [1326, 0]
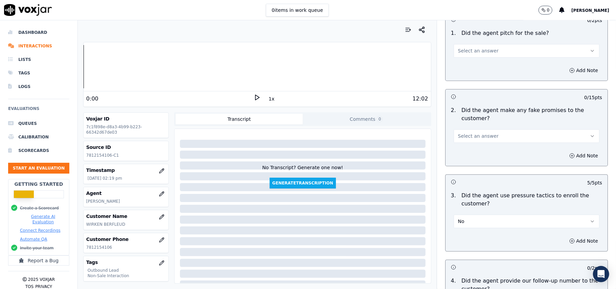
click at [470, 129] on button "Select an answer" at bounding box center [526, 136] width 146 height 14
click at [467, 154] on div "No" at bounding box center [511, 157] width 131 height 11
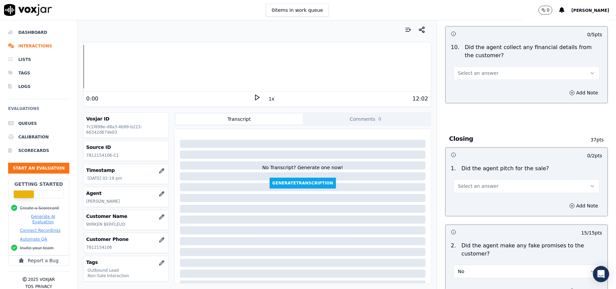
click at [475, 183] on span "Select an answer" at bounding box center [478, 186] width 41 height 7
click at [460, 195] on div "Yes" at bounding box center [511, 196] width 131 height 11
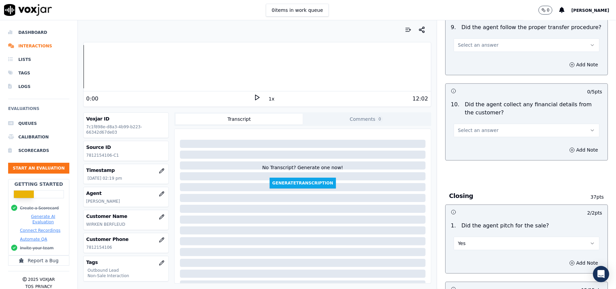
scroll to position [1100, 0]
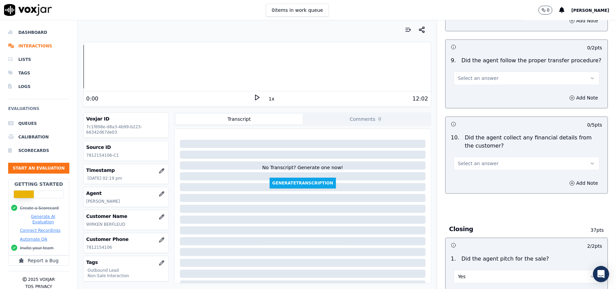
click at [468, 161] on span "Select an answer" at bounding box center [478, 163] width 41 height 7
click at [469, 186] on div "No" at bounding box center [511, 184] width 131 height 11
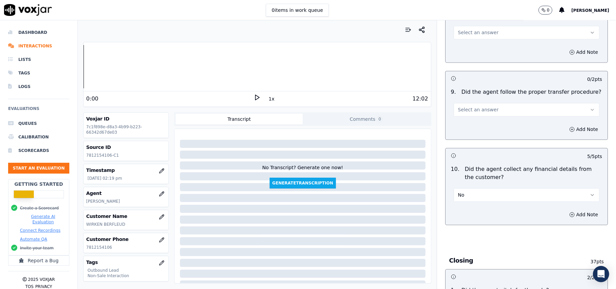
scroll to position [1055, 0]
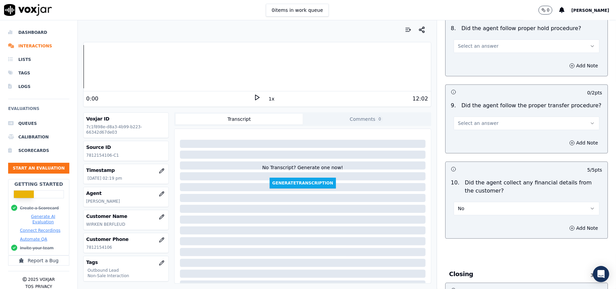
click at [475, 120] on span "Select an answer" at bounding box center [478, 123] width 41 height 7
click at [470, 133] on div "Yes" at bounding box center [511, 132] width 131 height 11
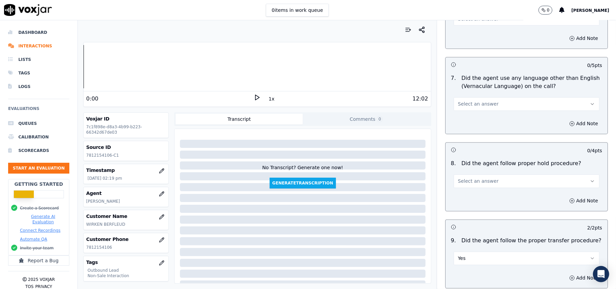
click at [458, 178] on span "Select an answer" at bounding box center [478, 181] width 41 height 7
drag, startPoint x: 456, startPoint y: 181, endPoint x: 459, endPoint y: 191, distance: 11.2
click at [459, 191] on div "Yes" at bounding box center [511, 191] width 131 height 11
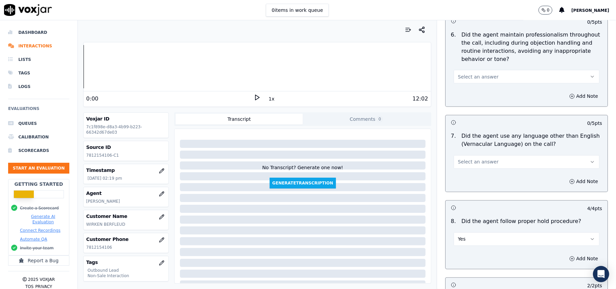
scroll to position [830, 0]
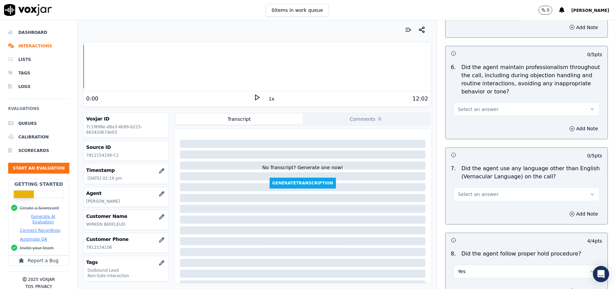
click at [461, 191] on span "Select an answer" at bounding box center [478, 194] width 41 height 7
click at [459, 212] on div "No" at bounding box center [511, 214] width 131 height 11
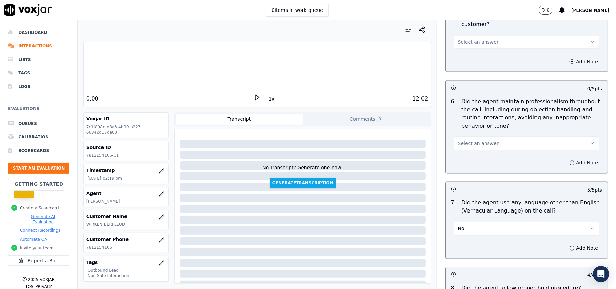
scroll to position [740, 0]
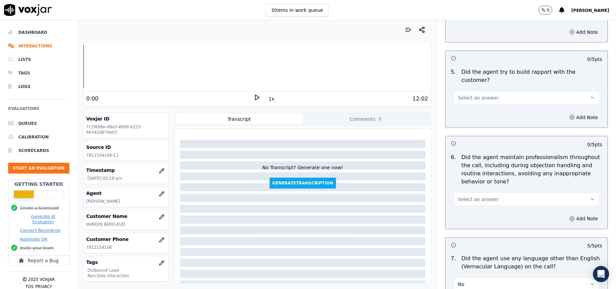
click at [458, 196] on span "Select an answer" at bounding box center [478, 199] width 41 height 7
click at [460, 212] on div "Yes" at bounding box center [511, 208] width 131 height 11
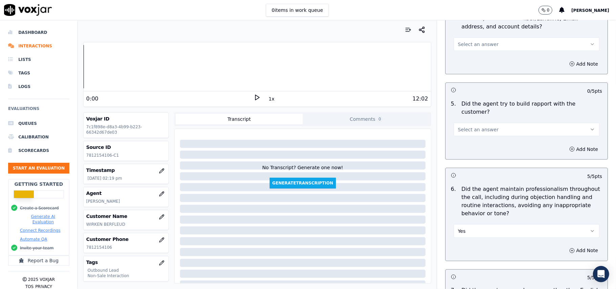
scroll to position [695, 0]
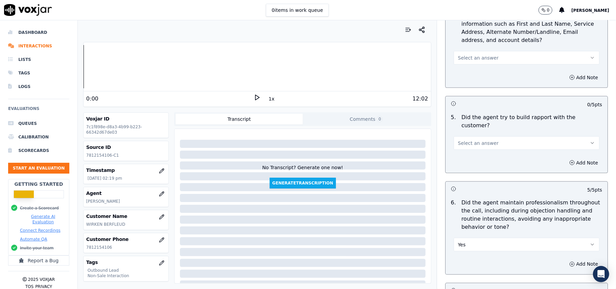
click at [466, 141] on button "Select an answer" at bounding box center [526, 143] width 146 height 14
click at [458, 154] on div "Yes" at bounding box center [511, 151] width 131 height 11
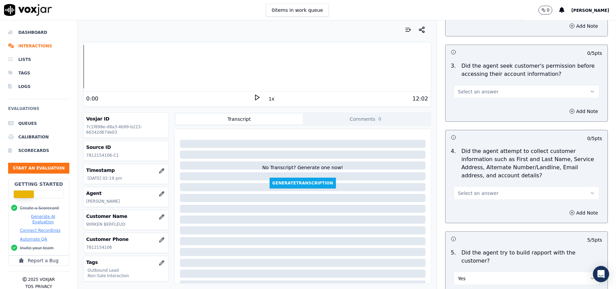
click at [472, 194] on span "Select an answer" at bounding box center [478, 193] width 41 height 7
click at [466, 210] on div "Yes" at bounding box center [511, 210] width 131 height 11
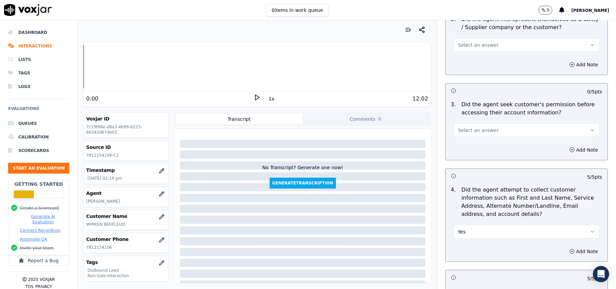
scroll to position [469, 0]
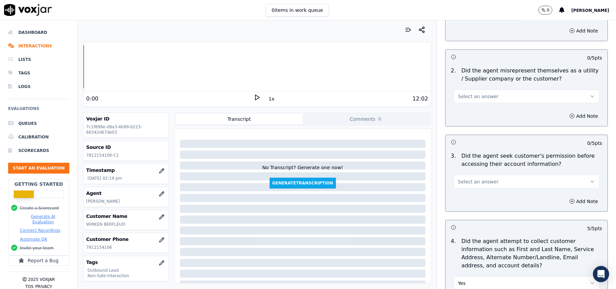
click at [471, 184] on span "Select an answer" at bounding box center [478, 181] width 41 height 7
click at [469, 212] on div "No" at bounding box center [511, 209] width 131 height 11
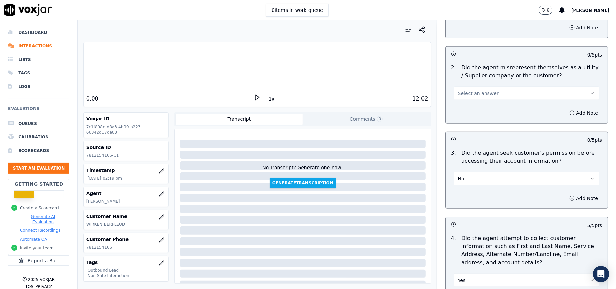
scroll to position [514, 0]
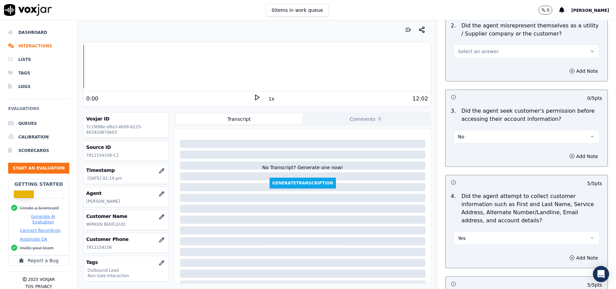
click at [468, 131] on div "No" at bounding box center [526, 136] width 146 height 15
click at [459, 138] on button "No" at bounding box center [526, 137] width 146 height 14
click at [458, 156] on div "Yes" at bounding box center [511, 153] width 131 height 11
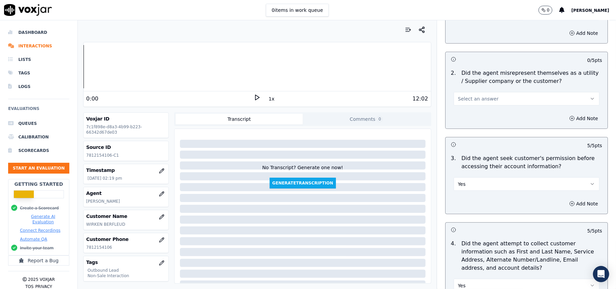
scroll to position [424, 0]
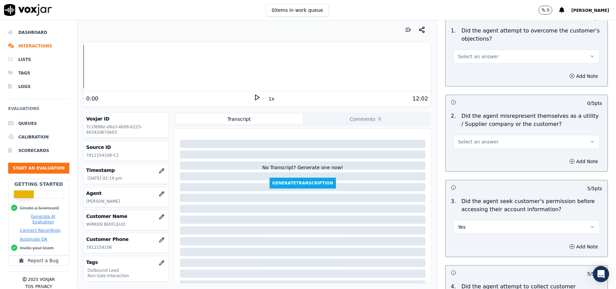
click at [461, 145] on span "Select an answer" at bounding box center [478, 141] width 41 height 7
click at [460, 171] on div "No" at bounding box center [511, 168] width 131 height 11
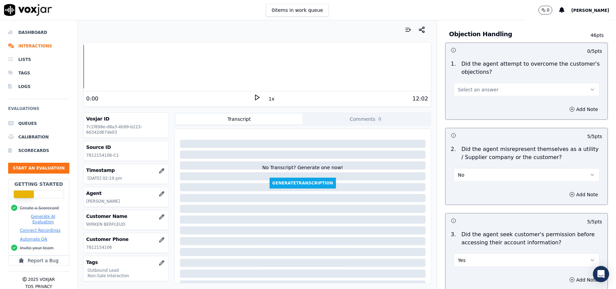
scroll to position [334, 0]
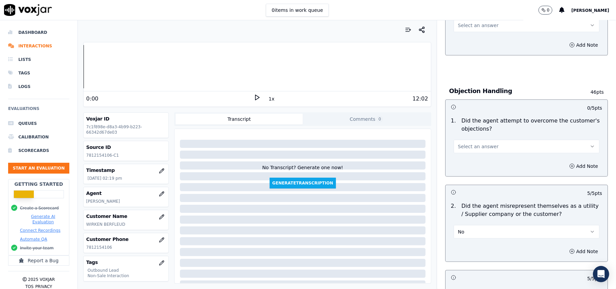
click at [462, 146] on span "Select an answer" at bounding box center [478, 146] width 41 height 7
click at [461, 157] on div "Yes" at bounding box center [511, 162] width 131 height 11
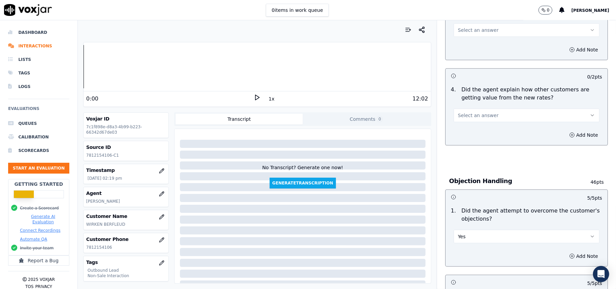
scroll to position [244, 0]
click at [471, 115] on span "Select an answer" at bounding box center [478, 115] width 41 height 7
click at [471, 126] on div "Yes" at bounding box center [511, 131] width 131 height 11
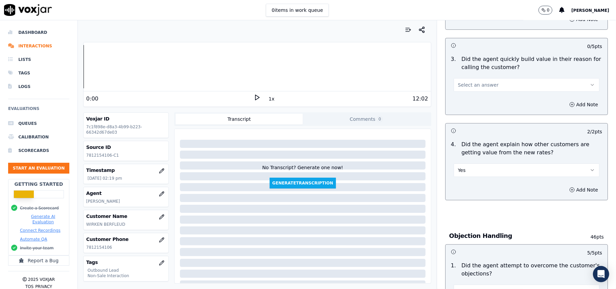
scroll to position [154, 0]
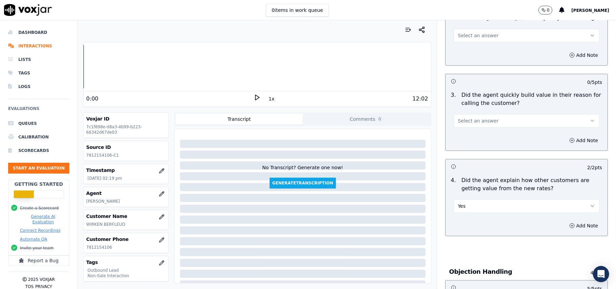
click at [473, 120] on span "Select an answer" at bounding box center [478, 120] width 41 height 7
click at [471, 136] on div "Yes" at bounding box center [511, 136] width 131 height 11
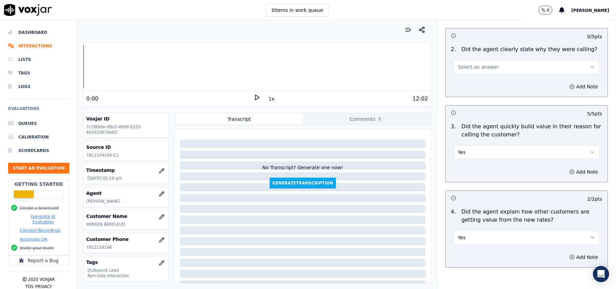
scroll to position [64, 0]
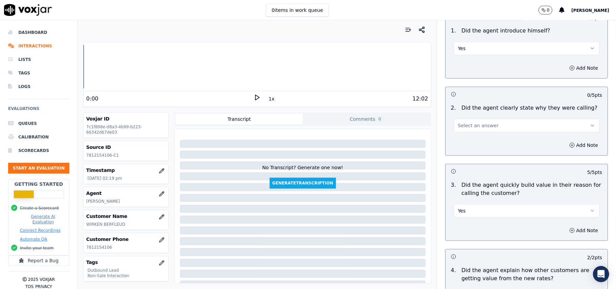
click at [469, 124] on span "Select an answer" at bounding box center [478, 125] width 41 height 7
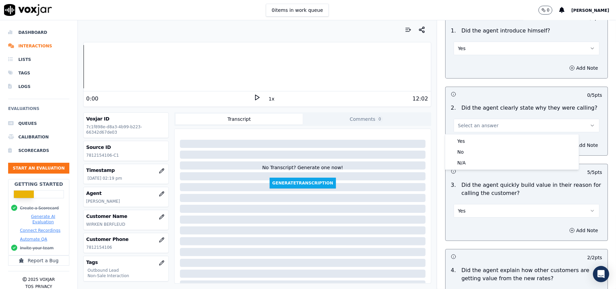
click at [464, 139] on div "Yes" at bounding box center [511, 141] width 131 height 11
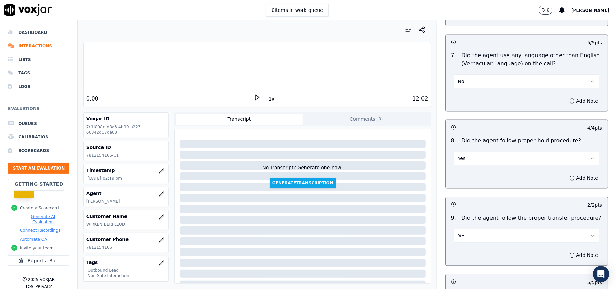
scroll to position [1687, 0]
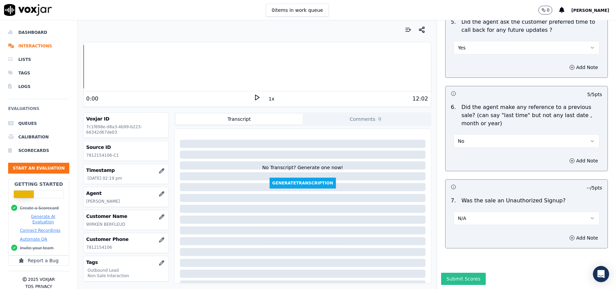
click at [454, 273] on button "Submit Scores" at bounding box center [463, 279] width 45 height 12
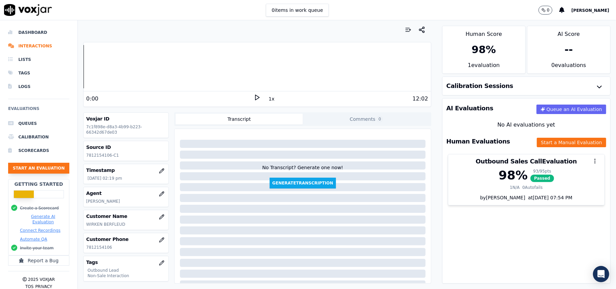
click at [45, 166] on button "Start an Evaluation" at bounding box center [38, 168] width 61 height 11
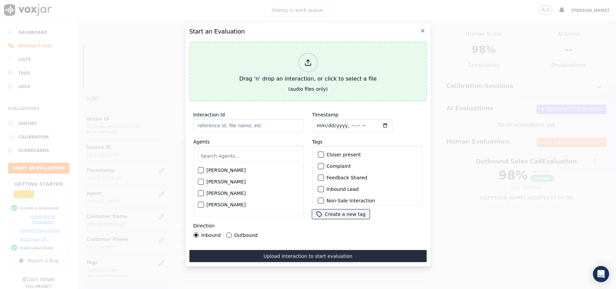
click at [305, 59] on icon at bounding box center [307, 62] width 7 height 7
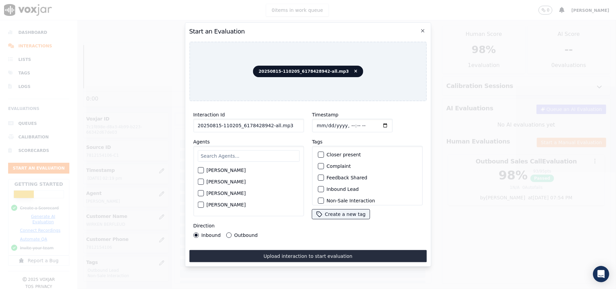
drag, startPoint x: 272, startPoint y: 123, endPoint x: 264, endPoint y: 125, distance: 7.6
click at [264, 125] on input "20250815-110205_6178428942-all.mp3" at bounding box center [248, 126] width 111 height 14
type input "20250815-110205_6178428942-C1"
click at [324, 122] on input "Timestamp" at bounding box center [352, 126] width 80 height 14
type input "2025-08-15T14:25"
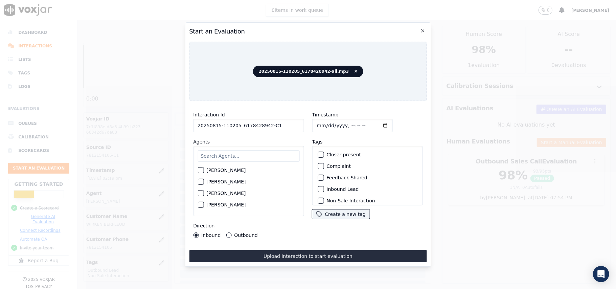
drag, startPoint x: 267, startPoint y: 156, endPoint x: 262, endPoint y: 156, distance: 4.4
click at [266, 156] on input "text" at bounding box center [248, 155] width 102 height 11
paste input "Geogre"
drag, startPoint x: 202, startPoint y: 153, endPoint x: 208, endPoint y: 156, distance: 6.5
click at [201, 153] on input "Geogre" at bounding box center [248, 157] width 102 height 14
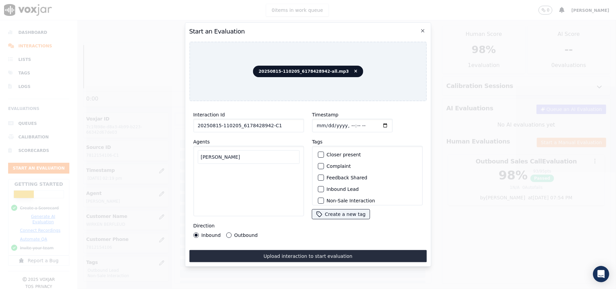
click at [233, 157] on input "Geogre" at bounding box center [248, 157] width 102 height 14
type input "Geo"
click at [214, 170] on label "George Aich" at bounding box center [225, 172] width 39 height 5
click at [204, 169] on button "George Aich" at bounding box center [200, 172] width 6 height 6
click at [321, 183] on div "Inbound Lead" at bounding box center [367, 188] width 104 height 11
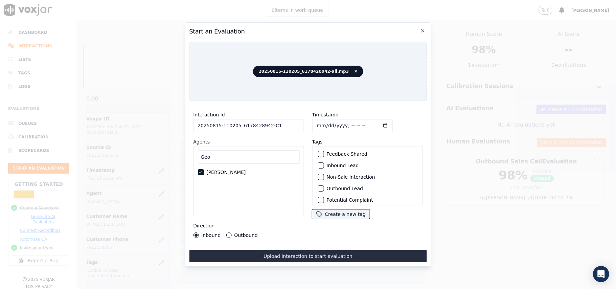
scroll to position [45, 0]
click at [318, 165] on div "button" at bounding box center [320, 167] width 5 height 5
click at [318, 153] on div "button" at bounding box center [320, 155] width 5 height 5
click at [237, 233] on label "Outbound" at bounding box center [245, 235] width 23 height 5
click at [231, 233] on button "Outbound" at bounding box center [228, 234] width 5 height 5
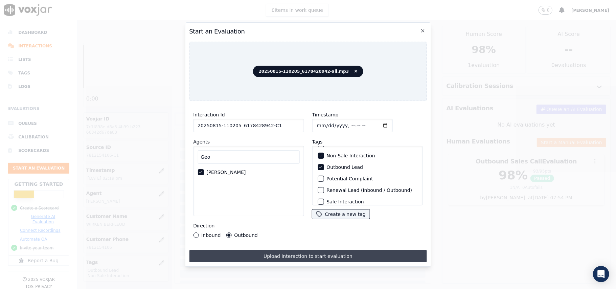
click at [298, 254] on button "Upload interaction to start evaluation" at bounding box center [307, 256] width 237 height 12
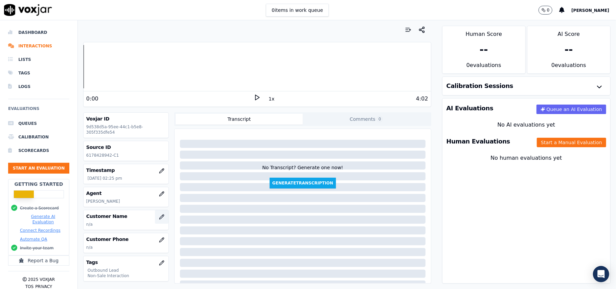
click at [155, 214] on button "button" at bounding box center [162, 217] width 14 height 14
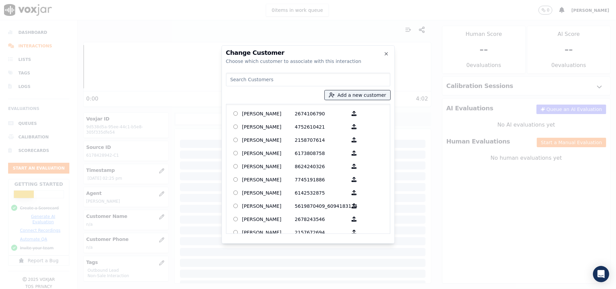
paste input "Mohammad Harir"
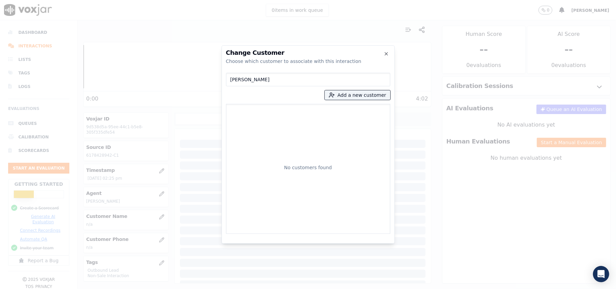
click at [231, 80] on input "Mohammad Harir" at bounding box center [308, 80] width 164 height 14
type input "Mohammad Harir"
click at [367, 99] on button "Add a new customer" at bounding box center [358, 94] width 66 height 9
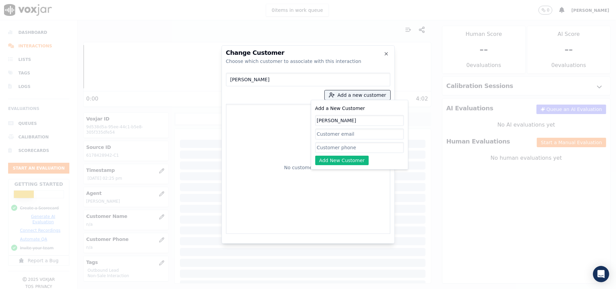
type input "Mohammad Harir"
click at [320, 149] on input "Add a New Customer" at bounding box center [359, 147] width 89 height 11
paste input "6178428942"
type input "6178428942"
click at [325, 159] on button "Add New Customer" at bounding box center [342, 160] width 54 height 9
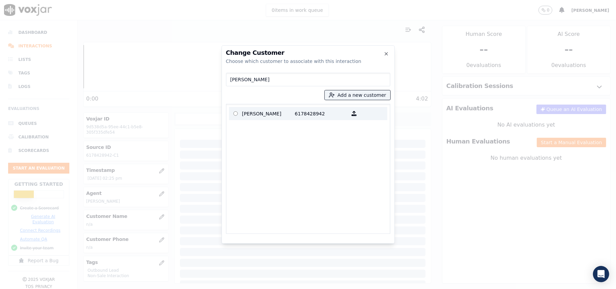
click at [314, 112] on p "6178428942" at bounding box center [321, 113] width 53 height 10
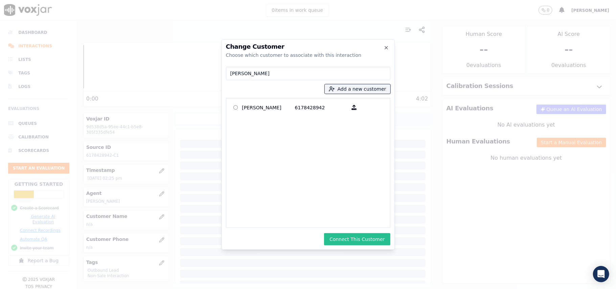
click at [360, 240] on button "Connect This Customer" at bounding box center [357, 239] width 66 height 12
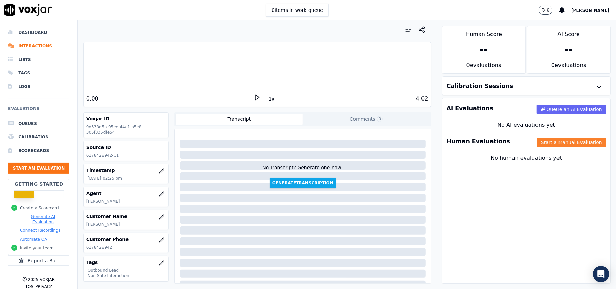
click at [538, 147] on button "Start a Manual Evaluation" at bounding box center [571, 142] width 69 height 9
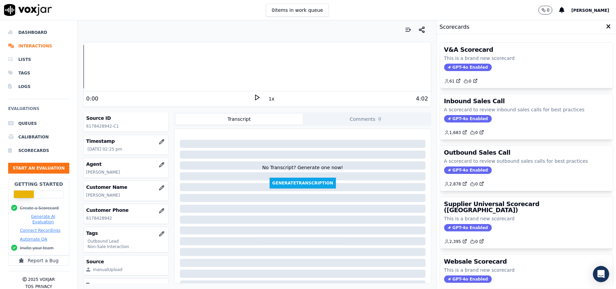
scroll to position [45, 0]
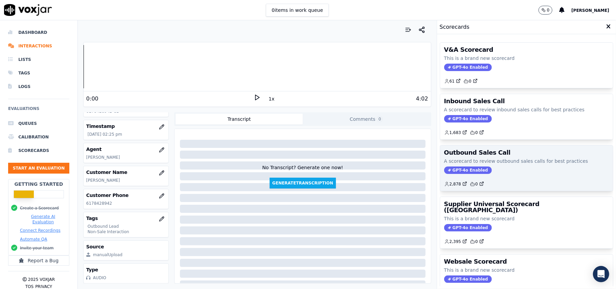
click at [445, 170] on span "GPT-4o Enabled" at bounding box center [468, 169] width 48 height 7
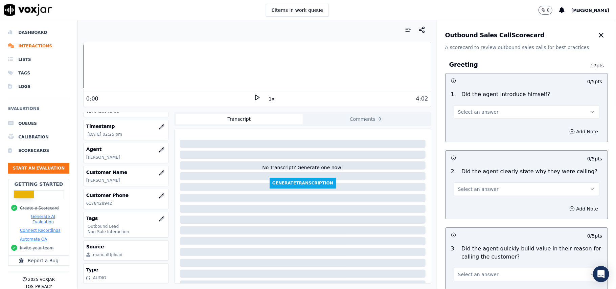
click at [484, 109] on button "Select an answer" at bounding box center [526, 112] width 146 height 14
click at [478, 129] on div "Yes" at bounding box center [511, 127] width 131 height 11
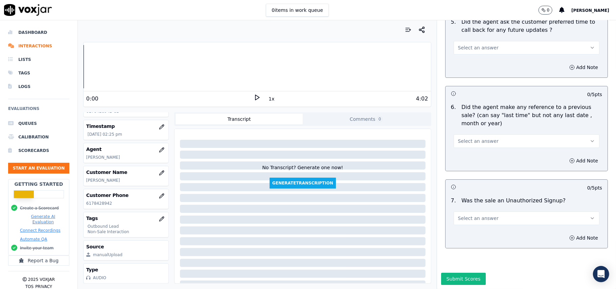
click at [473, 215] on span "Select an answer" at bounding box center [478, 218] width 41 height 7
click at [476, 234] on div "N/A" at bounding box center [511, 234] width 131 height 11
click at [489, 134] on button "Select an answer" at bounding box center [526, 141] width 146 height 14
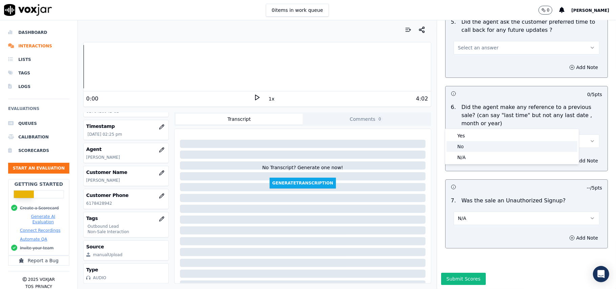
click at [476, 148] on div "No" at bounding box center [511, 146] width 131 height 11
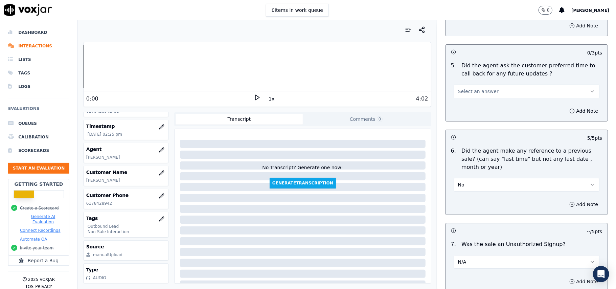
scroll to position [1551, 0]
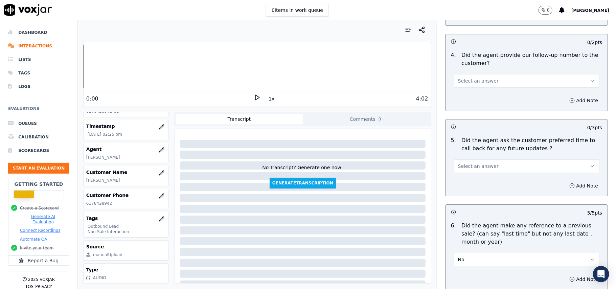
click at [471, 163] on span "Select an answer" at bounding box center [478, 166] width 41 height 7
click at [471, 180] on div "Yes" at bounding box center [511, 177] width 131 height 11
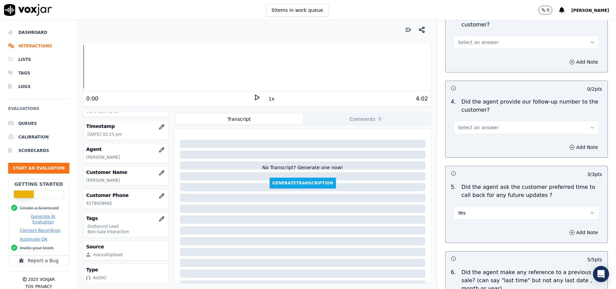
scroll to position [1461, 0]
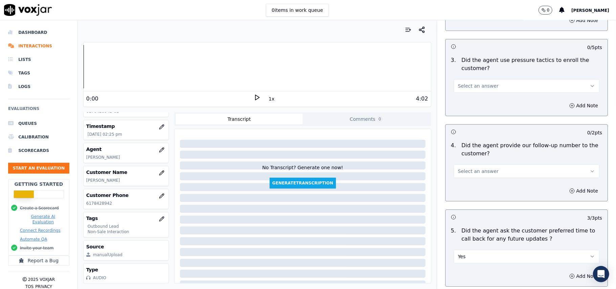
click at [475, 172] on button "Select an answer" at bounding box center [526, 171] width 146 height 14
click at [476, 179] on div "Yes" at bounding box center [511, 182] width 131 height 11
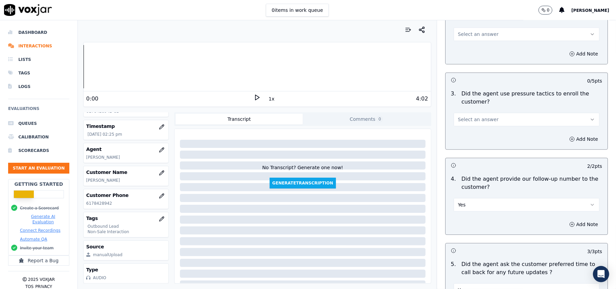
scroll to position [1371, 0]
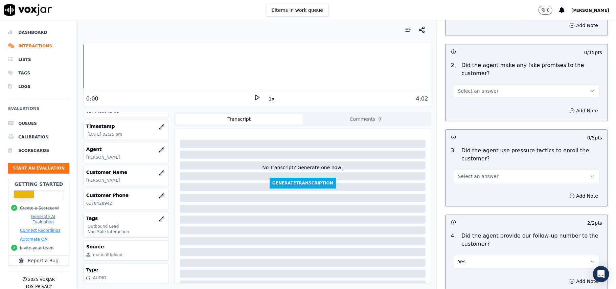
click at [502, 174] on button "Select an answer" at bounding box center [526, 176] width 146 height 14
click at [483, 185] on div "Yes" at bounding box center [511, 187] width 131 height 11
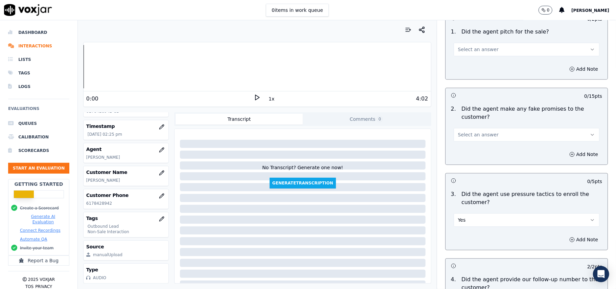
scroll to position [1281, 0]
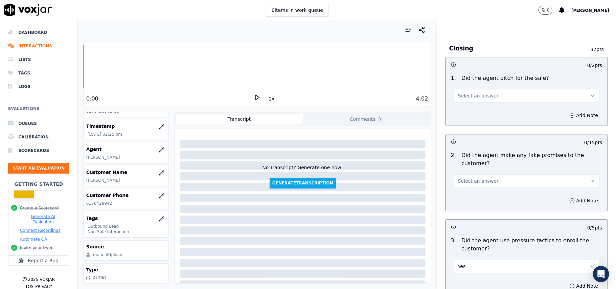
click at [483, 178] on span "Select an answer" at bounding box center [478, 181] width 41 height 7
click at [480, 198] on div "No" at bounding box center [511, 202] width 131 height 11
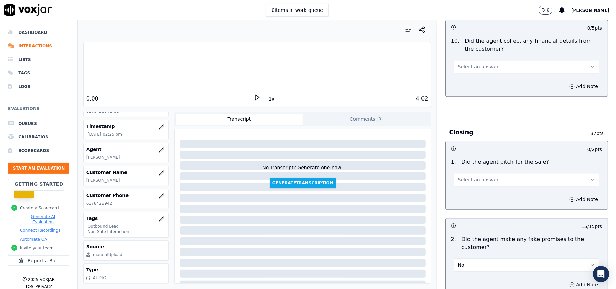
scroll to position [1191, 0]
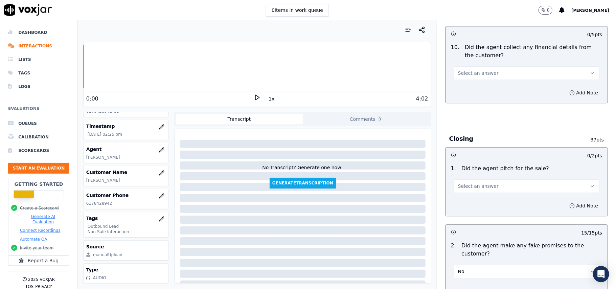
click at [481, 184] on span "Select an answer" at bounding box center [478, 186] width 41 height 7
click at [471, 192] on div "Yes" at bounding box center [511, 196] width 131 height 11
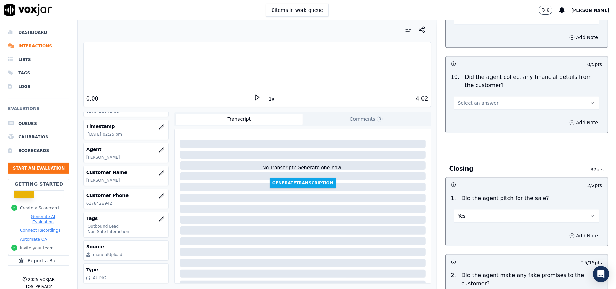
scroll to position [1100, 0]
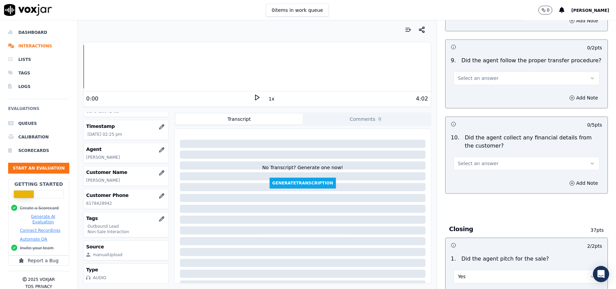
click at [474, 160] on span "Select an answer" at bounding box center [478, 163] width 41 height 7
click at [472, 187] on div "No" at bounding box center [511, 184] width 131 height 11
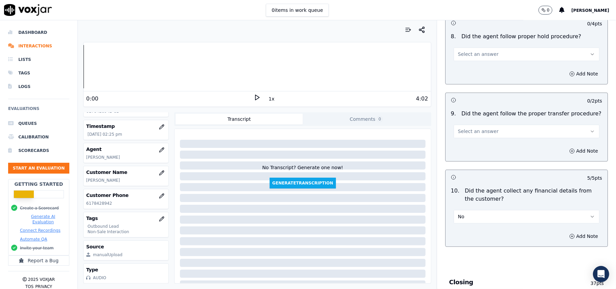
scroll to position [1010, 0]
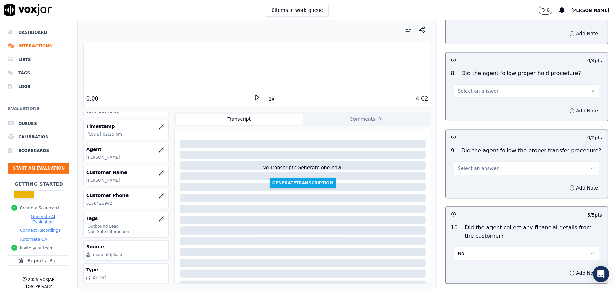
click at [479, 161] on button "Select an answer" at bounding box center [526, 168] width 146 height 14
click at [478, 179] on div "Yes" at bounding box center [511, 178] width 131 height 11
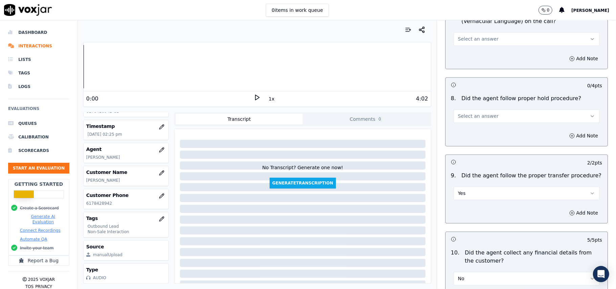
scroll to position [920, 0]
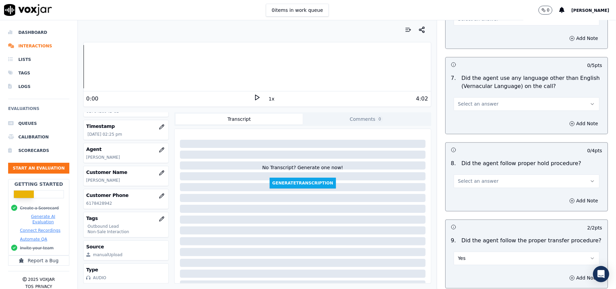
click at [481, 178] on span "Select an answer" at bounding box center [478, 181] width 41 height 7
click at [482, 192] on div "Yes" at bounding box center [511, 191] width 131 height 11
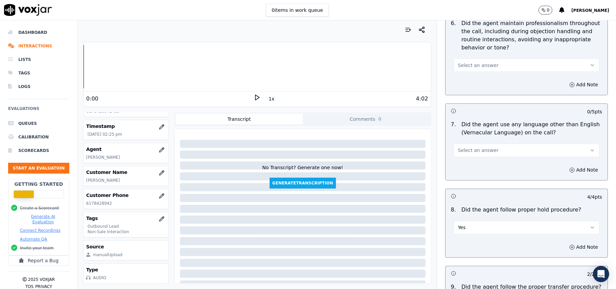
scroll to position [830, 0]
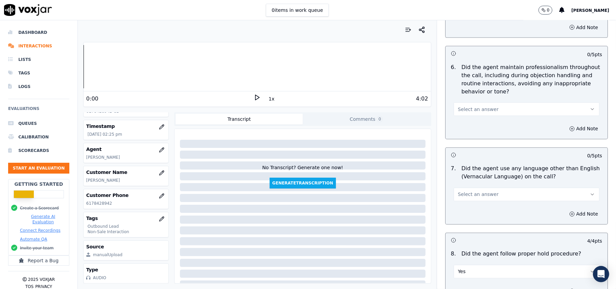
click at [479, 191] on span "Select an answer" at bounding box center [478, 194] width 41 height 7
click at [479, 215] on div "No" at bounding box center [511, 214] width 131 height 11
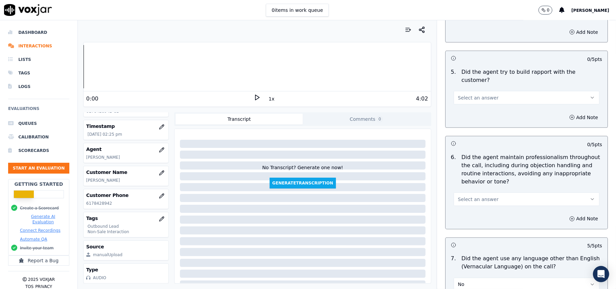
click at [475, 196] on span "Select an answer" at bounding box center [478, 199] width 41 height 7
click at [475, 206] on div "Yes" at bounding box center [511, 208] width 131 height 11
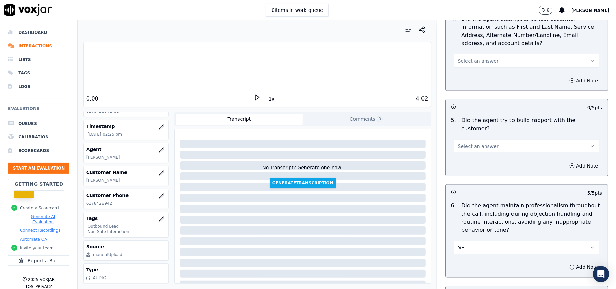
scroll to position [650, 0]
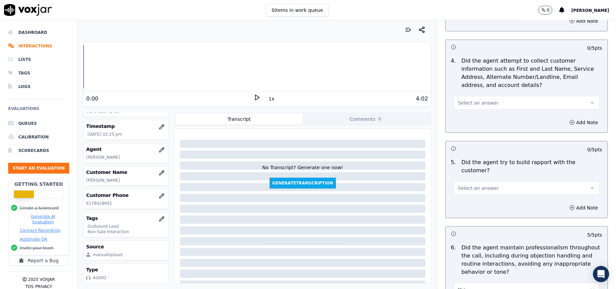
click at [479, 186] on button "Select an answer" at bounding box center [526, 188] width 146 height 14
click at [479, 203] on div "No" at bounding box center [511, 208] width 131 height 11
click at [479, 181] on button "No" at bounding box center [526, 188] width 146 height 14
click at [477, 195] on div "Yes" at bounding box center [511, 197] width 131 height 11
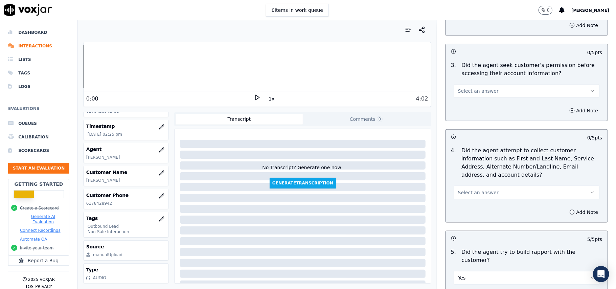
scroll to position [559, 0]
click at [471, 195] on span "Select an answer" at bounding box center [478, 193] width 41 height 7
click at [466, 205] on div "Yes" at bounding box center [511, 210] width 131 height 11
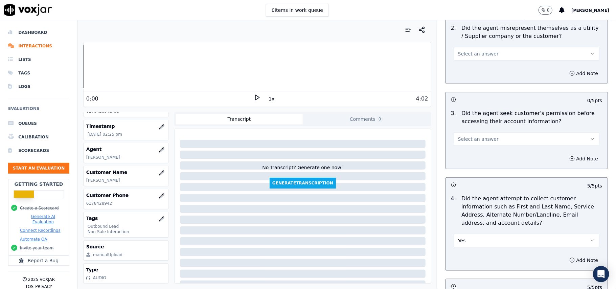
scroll to position [469, 0]
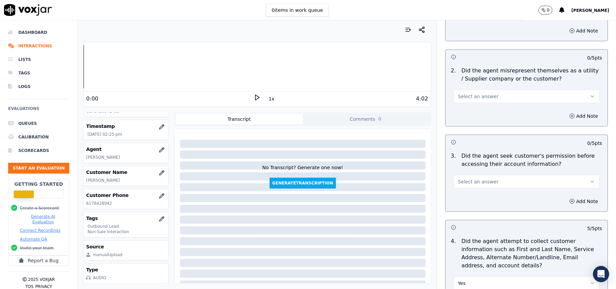
click at [474, 188] on button "Select an answer" at bounding box center [526, 182] width 146 height 14
click at [470, 210] on div "No" at bounding box center [511, 209] width 131 height 11
click at [477, 182] on button "No" at bounding box center [526, 182] width 146 height 14
click at [468, 199] on div "Yes" at bounding box center [511, 198] width 131 height 11
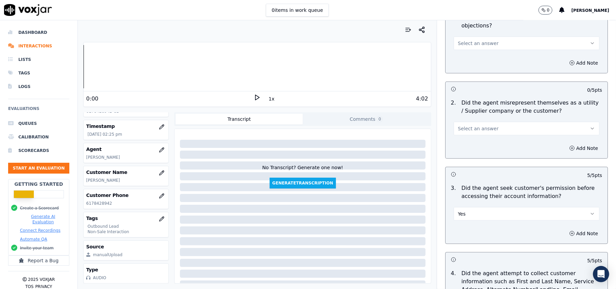
scroll to position [424, 0]
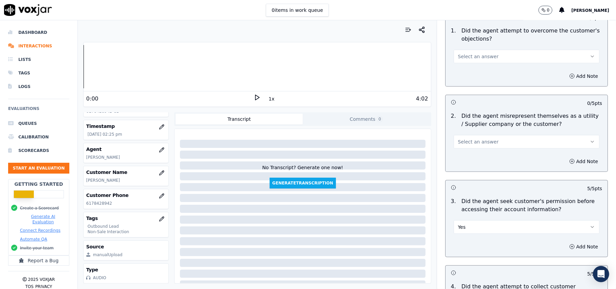
click at [473, 143] on span "Select an answer" at bounding box center [478, 141] width 41 height 7
click at [471, 168] on div "No" at bounding box center [511, 168] width 131 height 11
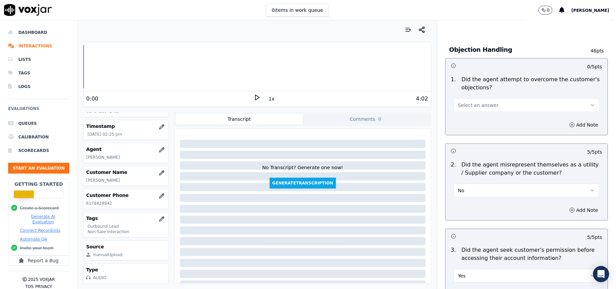
scroll to position [334, 0]
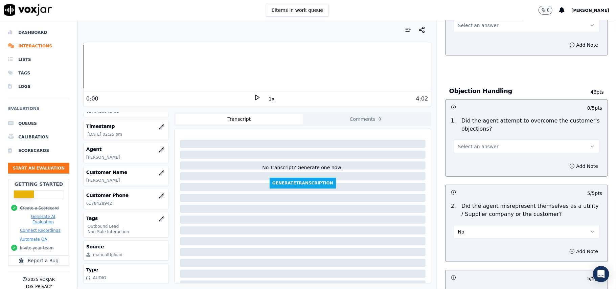
click at [477, 145] on span "Select an answer" at bounding box center [478, 146] width 41 height 7
click at [479, 160] on div "Yes" at bounding box center [511, 162] width 131 height 11
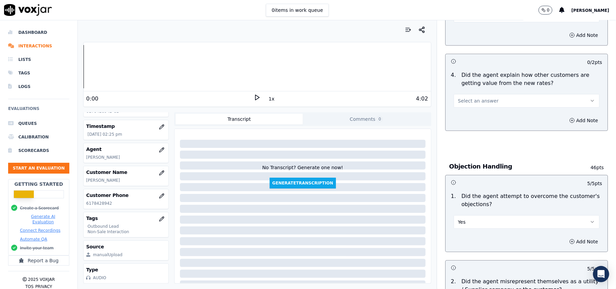
scroll to position [199, 0]
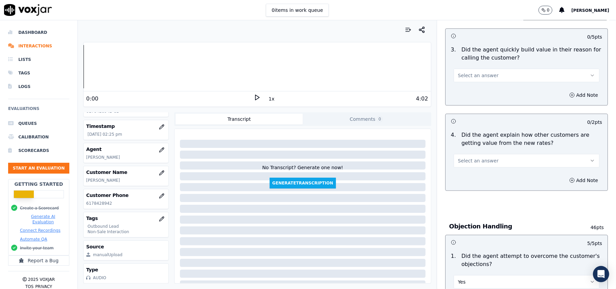
click at [464, 161] on span "Select an answer" at bounding box center [478, 160] width 41 height 7
click at [468, 178] on div "Yes" at bounding box center [511, 176] width 131 height 11
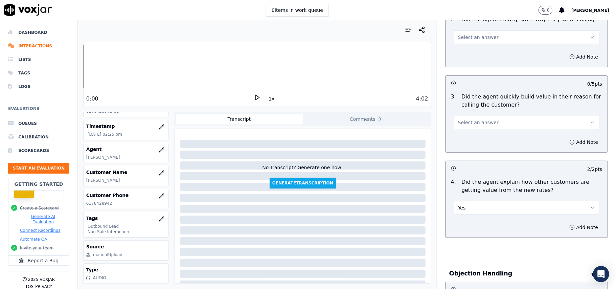
scroll to position [109, 0]
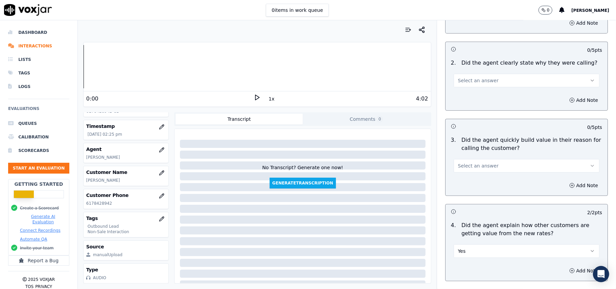
click at [472, 162] on button "Select an answer" at bounding box center [526, 166] width 146 height 14
click at [469, 182] on div "Yes" at bounding box center [511, 181] width 131 height 11
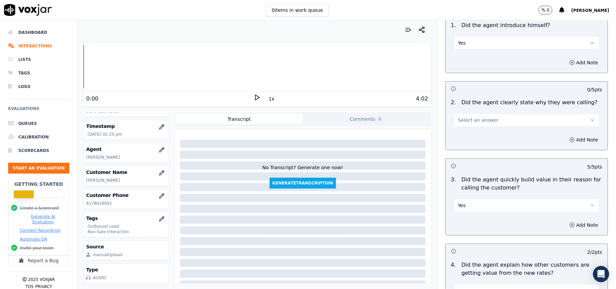
scroll to position [18, 0]
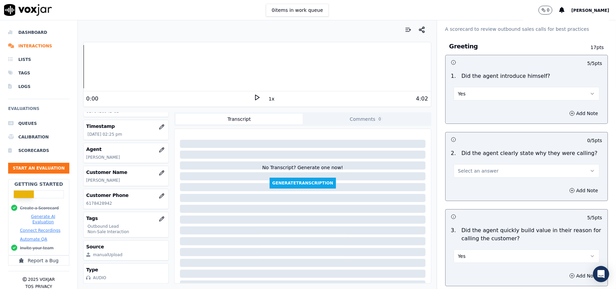
click at [471, 166] on button "Select an answer" at bounding box center [526, 171] width 146 height 14
click at [469, 181] on div "Yes" at bounding box center [511, 186] width 131 height 11
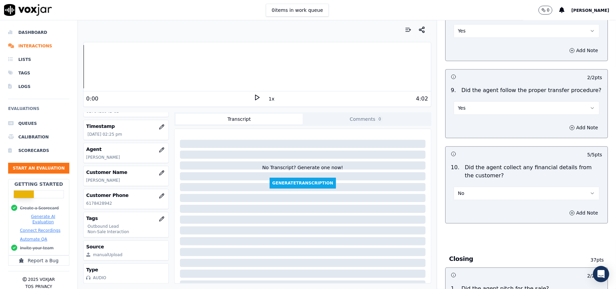
scroll to position [1687, 0]
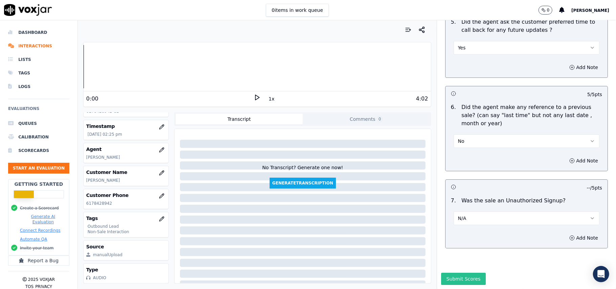
click at [459, 273] on button "Submit Scores" at bounding box center [463, 279] width 45 height 12
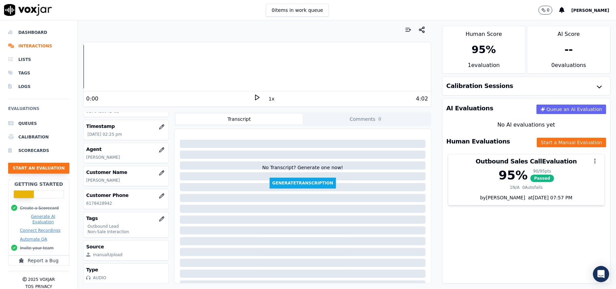
click at [61, 168] on button "Start an Evaluation" at bounding box center [38, 168] width 61 height 11
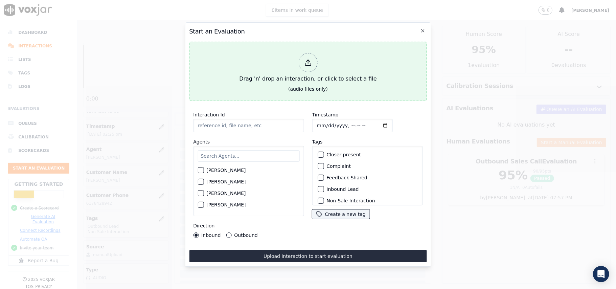
click at [310, 71] on div "Drag 'n' drop an interaction, or click to select a file" at bounding box center [307, 67] width 143 height 35
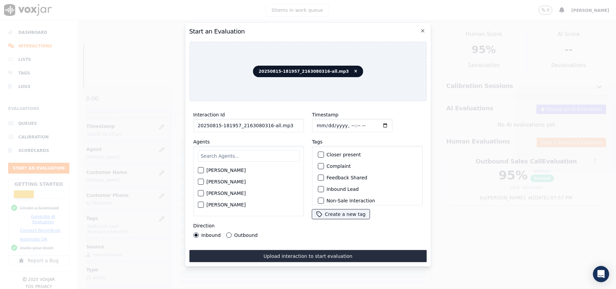
drag, startPoint x: 279, startPoint y: 125, endPoint x: 265, endPoint y: 127, distance: 13.7
click at [265, 127] on input "20250815-181957_2163080316-all.mp3" at bounding box center [248, 126] width 111 height 14
type input "20250815-181957_2163080316-C1"
click at [323, 122] on input "Timestamp" at bounding box center [352, 126] width 80 height 14
type input "2025-08-15T14:27"
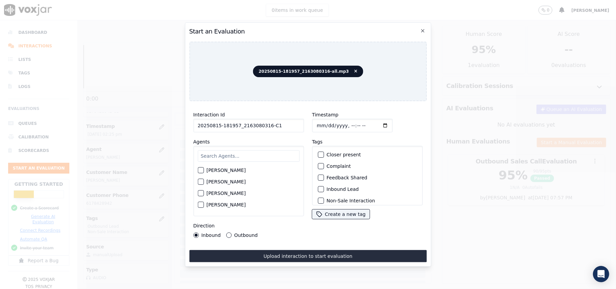
click at [281, 150] on input "text" at bounding box center [248, 155] width 102 height 11
paste input "venessa"
type input "venessa"
click at [202, 170] on div "button" at bounding box center [200, 172] width 5 height 5
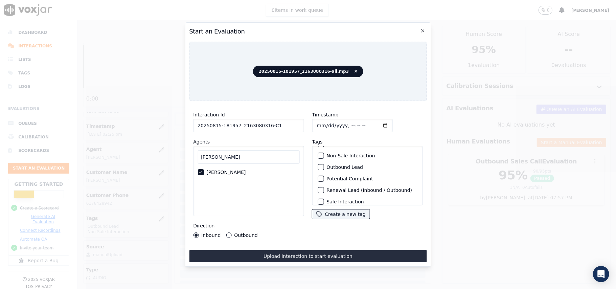
click at [318, 165] on div "button" at bounding box center [320, 167] width 5 height 5
click at [316, 150] on div "Non-Sale Interaction" at bounding box center [367, 155] width 104 height 11
click at [318, 154] on div "button" at bounding box center [320, 155] width 5 height 5
click at [227, 232] on button "Outbound" at bounding box center [228, 234] width 5 height 5
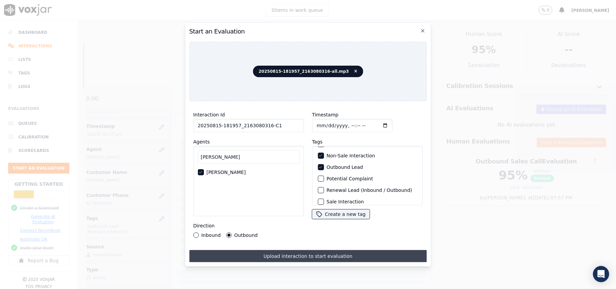
click at [273, 250] on button "Upload interaction to start evaluation" at bounding box center [307, 256] width 237 height 12
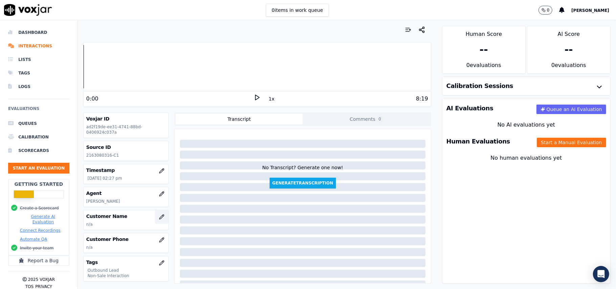
click at [159, 218] on icon "button" at bounding box center [161, 216] width 5 height 5
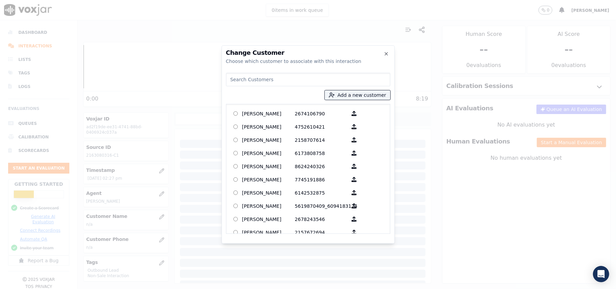
paste input "maudest watking"
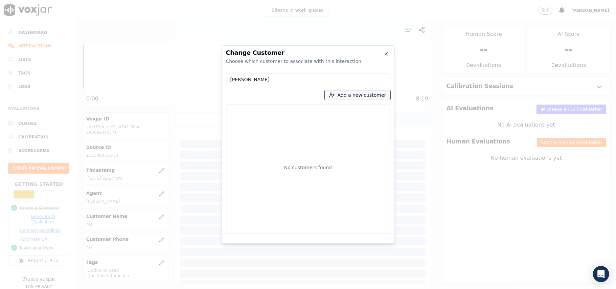
type input "maudest watking"
click at [344, 99] on button "Add a new customer" at bounding box center [358, 94] width 66 height 9
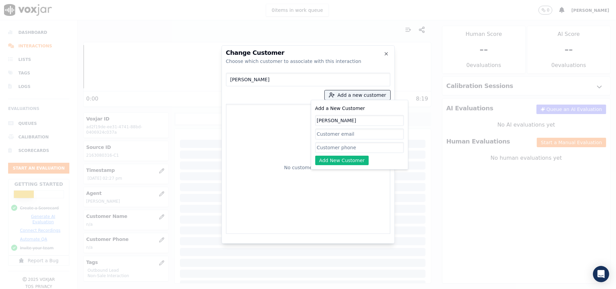
type input "maudest watking"
click at [350, 146] on input "Add a New Customer" at bounding box center [359, 147] width 89 height 11
paste input "2163080316"
type input "2163080316"
click at [337, 164] on button "Add New Customer" at bounding box center [342, 160] width 54 height 9
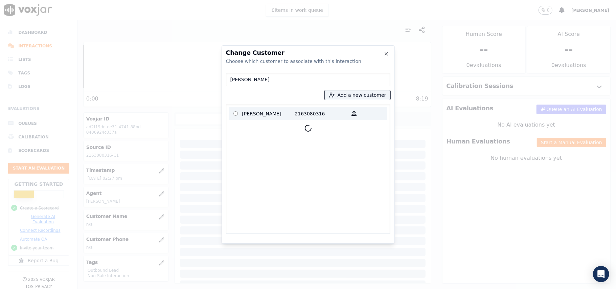
click at [279, 118] on p "maudest watking" at bounding box center [268, 113] width 53 height 10
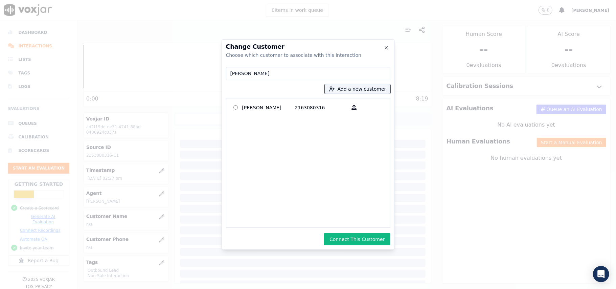
click at [349, 237] on button "Connect This Customer" at bounding box center [357, 239] width 66 height 12
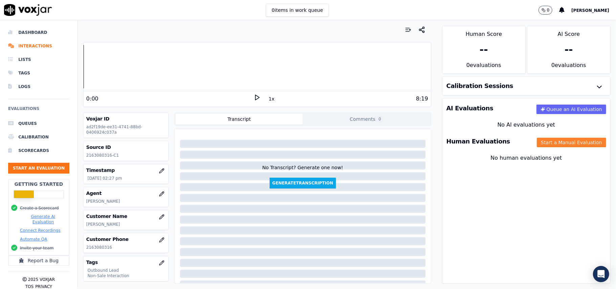
click at [550, 145] on button "Start a Manual Evaluation" at bounding box center [571, 142] width 69 height 9
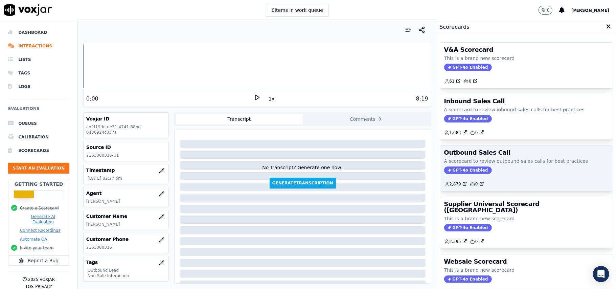
click at [459, 174] on span "GPT-4o Enabled" at bounding box center [468, 169] width 48 height 7
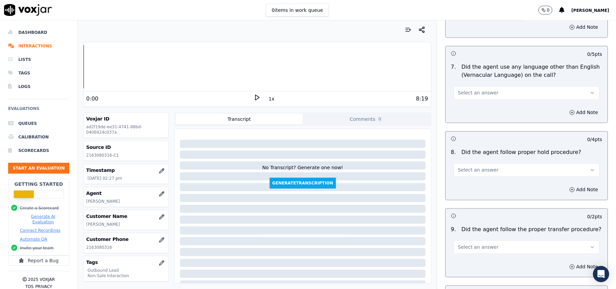
scroll to position [1687, 0]
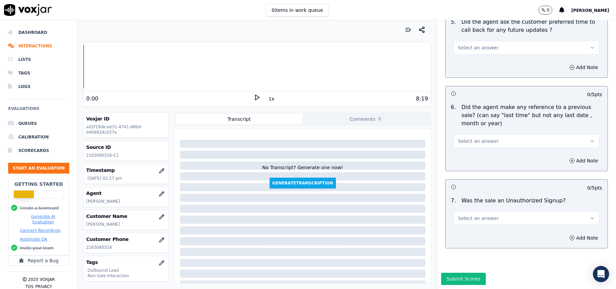
click at [498, 211] on button "Select an answer" at bounding box center [526, 218] width 146 height 14
click at [473, 233] on div "N/A" at bounding box center [511, 234] width 131 height 11
click at [474, 127] on div "6 . Did the agent make any reference to a previous sale? (can say "last time" b…" at bounding box center [526, 125] width 162 height 50
drag, startPoint x: 477, startPoint y: 113, endPoint x: 471, endPoint y: 134, distance: 22.4
click at [478, 133] on div "Select an answer" at bounding box center [526, 140] width 146 height 15
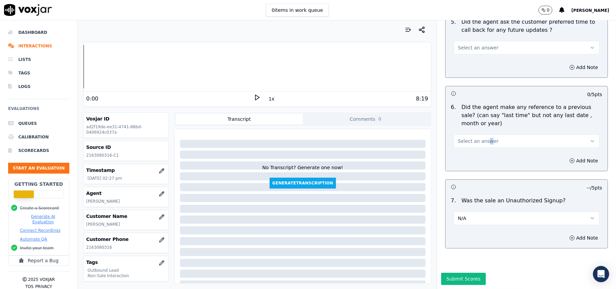
click at [474, 138] on span "Select an answer" at bounding box center [478, 141] width 41 height 7
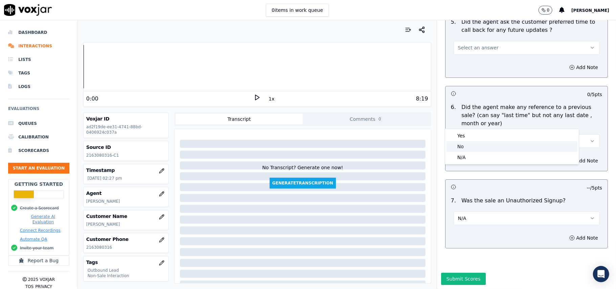
click at [465, 148] on div "No" at bounding box center [511, 146] width 131 height 11
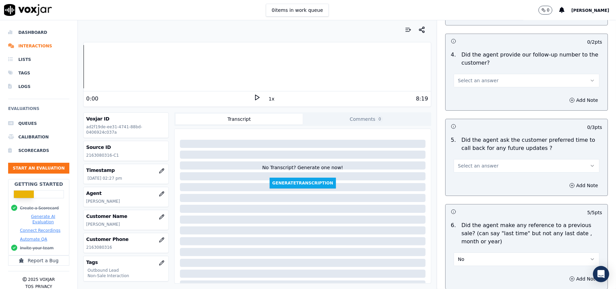
scroll to position [1551, 0]
click at [465, 163] on span "Select an answer" at bounding box center [478, 166] width 41 height 7
click at [464, 179] on div "Yes" at bounding box center [511, 177] width 131 height 11
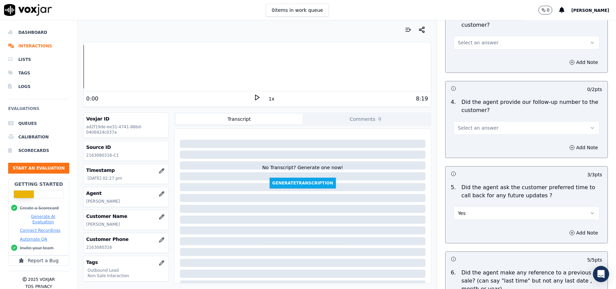
scroll to position [1461, 0]
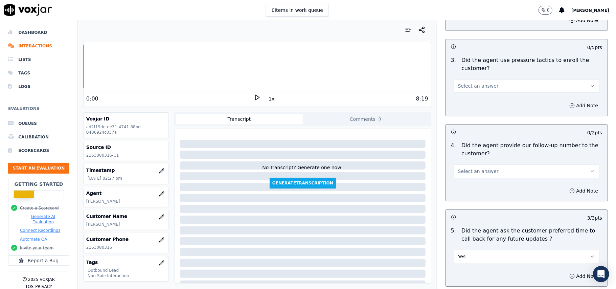
click at [470, 168] on span "Select an answer" at bounding box center [478, 171] width 41 height 7
click at [470, 180] on div "Yes" at bounding box center [511, 182] width 131 height 11
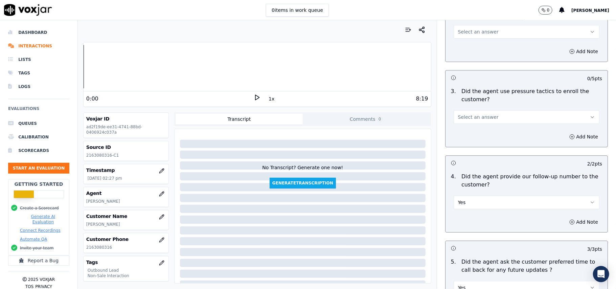
scroll to position [1371, 0]
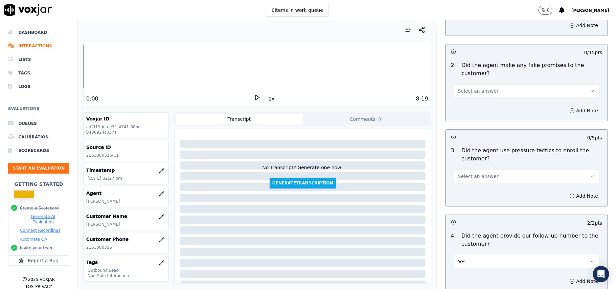
click at [482, 173] on span "Select an answer" at bounding box center [478, 176] width 41 height 7
click at [481, 185] on div "Yes" at bounding box center [511, 187] width 131 height 11
click at [482, 173] on button "Yes" at bounding box center [526, 176] width 146 height 14
click at [475, 200] on div "No" at bounding box center [511, 197] width 131 height 11
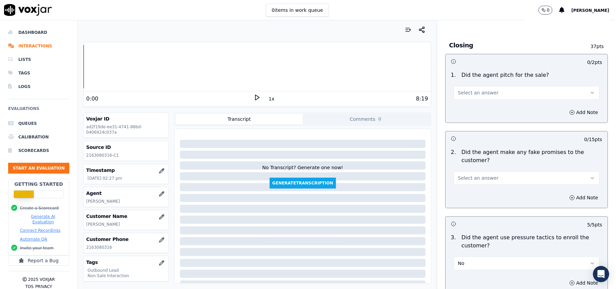
scroll to position [1236, 0]
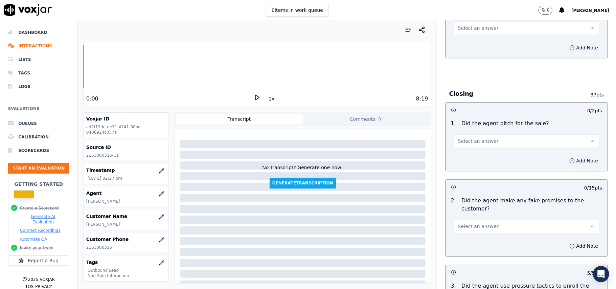
click at [478, 223] on span "Select an answer" at bounding box center [478, 226] width 41 height 7
click at [476, 245] on div "No" at bounding box center [511, 247] width 131 height 11
click at [476, 140] on button "Select an answer" at bounding box center [526, 141] width 146 height 14
click at [475, 156] on div "Yes" at bounding box center [511, 151] width 131 height 11
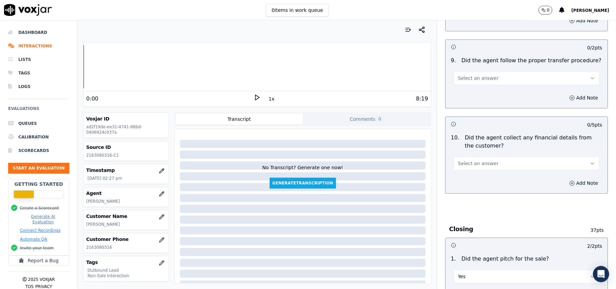
click at [487, 157] on button "Select an answer" at bounding box center [526, 164] width 146 height 14
click at [487, 182] on div "No" at bounding box center [511, 184] width 131 height 11
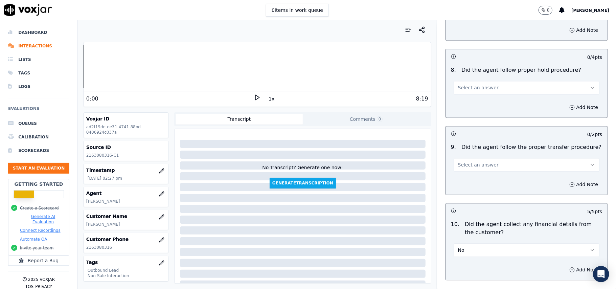
scroll to position [1010, 0]
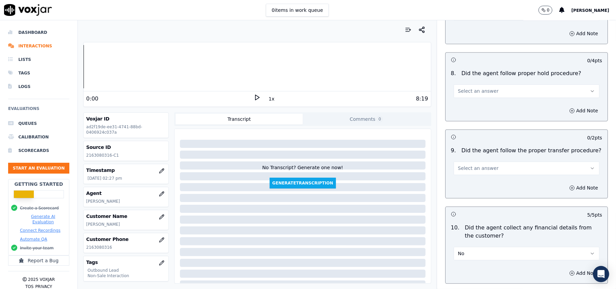
click at [486, 161] on button "Select an answer" at bounding box center [526, 168] width 146 height 14
click at [484, 175] on div "Yes" at bounding box center [511, 178] width 131 height 11
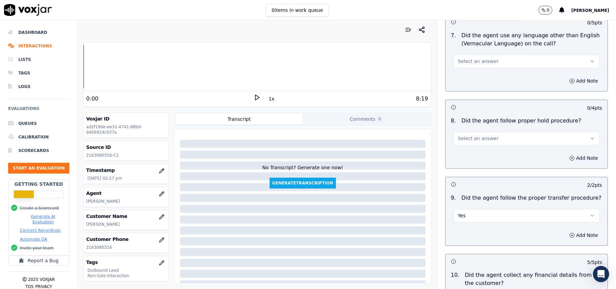
scroll to position [920, 0]
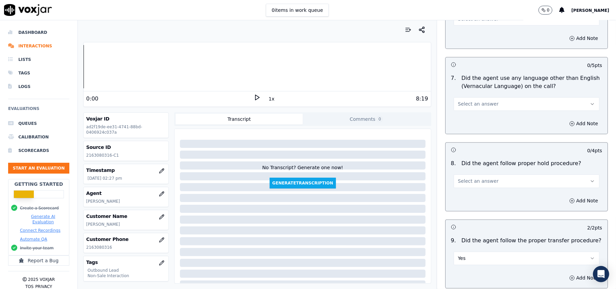
click at [484, 180] on button "Select an answer" at bounding box center [526, 181] width 146 height 14
click at [479, 192] on div "Yes" at bounding box center [511, 191] width 131 height 11
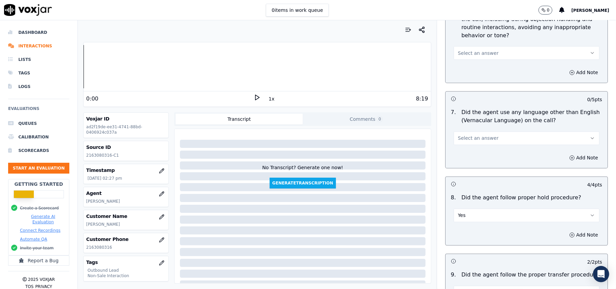
scroll to position [830, 0]
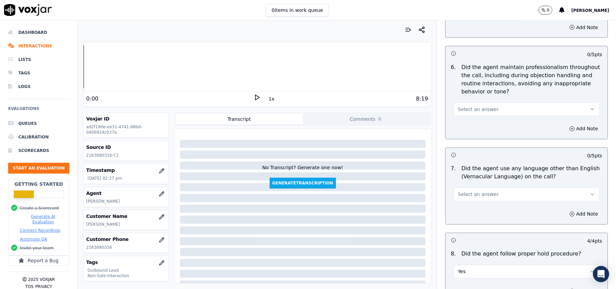
click at [474, 191] on span "Select an answer" at bounding box center [478, 194] width 41 height 7
click at [472, 210] on div "No" at bounding box center [511, 214] width 131 height 11
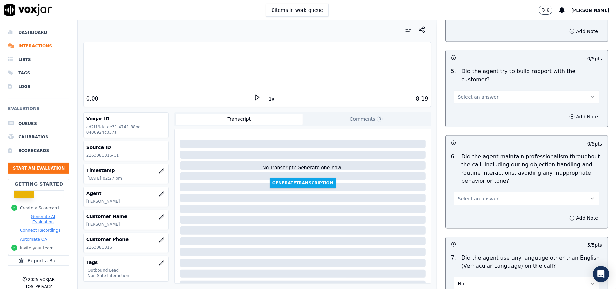
scroll to position [740, 0]
click at [472, 196] on span "Select an answer" at bounding box center [478, 199] width 41 height 7
click at [469, 209] on div "Yes" at bounding box center [511, 208] width 131 height 11
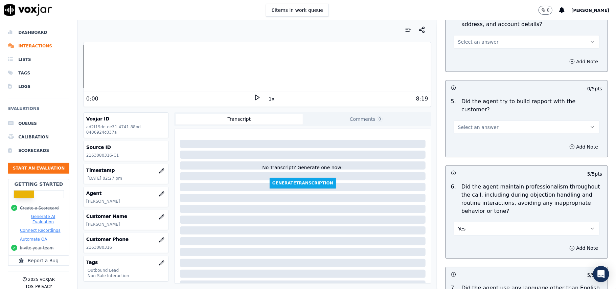
scroll to position [695, 0]
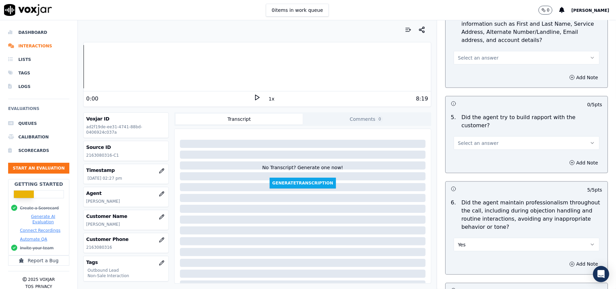
click at [476, 140] on span "Select an answer" at bounding box center [478, 143] width 41 height 7
click at [475, 150] on div "Yes" at bounding box center [511, 151] width 131 height 11
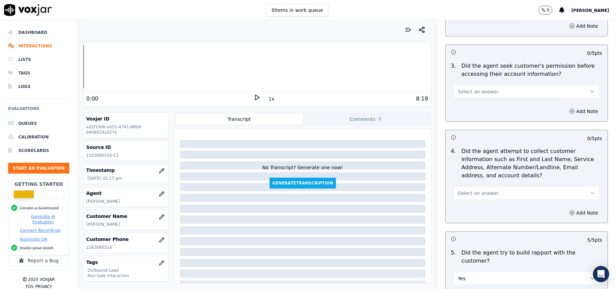
click at [470, 193] on span "Select an answer" at bounding box center [478, 193] width 41 height 7
click at [460, 212] on div "Yes" at bounding box center [511, 210] width 131 height 11
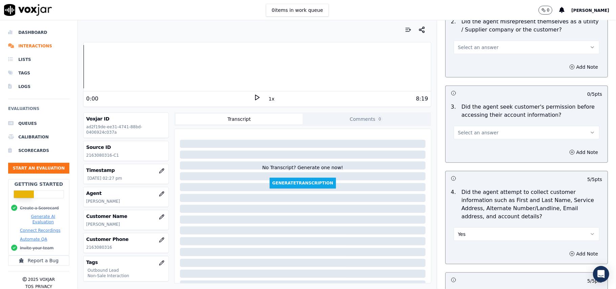
scroll to position [469, 0]
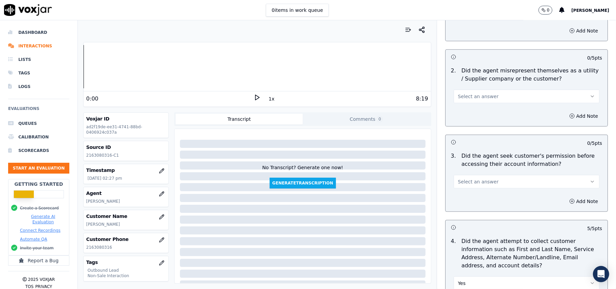
click at [466, 184] on span "Select an answer" at bounding box center [478, 181] width 41 height 7
click at [464, 204] on div "No" at bounding box center [511, 209] width 131 height 11
click at [468, 181] on button "No" at bounding box center [526, 182] width 146 height 14
click at [469, 200] on div "Yes" at bounding box center [511, 198] width 131 height 11
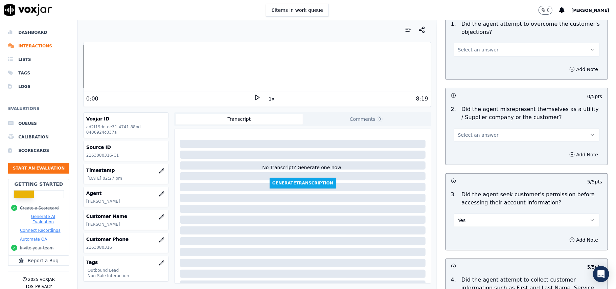
scroll to position [379, 0]
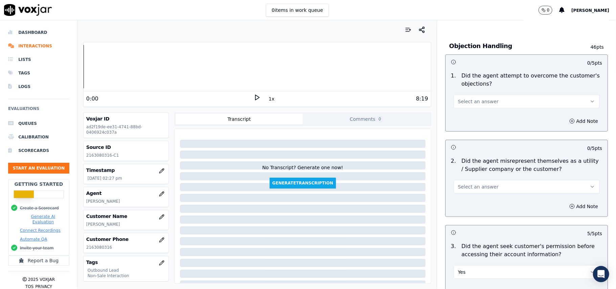
click at [471, 193] on button "Select an answer" at bounding box center [526, 187] width 146 height 14
click at [471, 203] on div "Yes" at bounding box center [511, 203] width 131 height 11
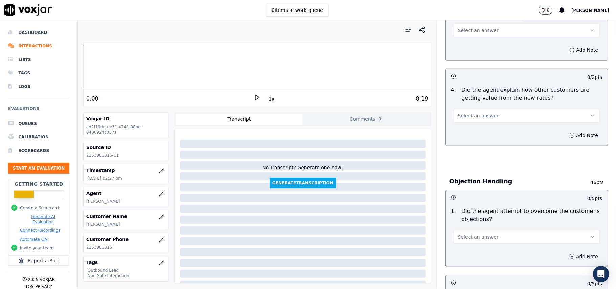
click at [468, 237] on span "Select an answer" at bounding box center [478, 236] width 41 height 7
click at [465, 252] on div "Yes" at bounding box center [511, 253] width 131 height 11
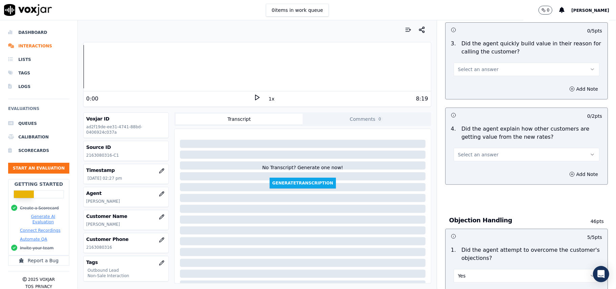
scroll to position [154, 0]
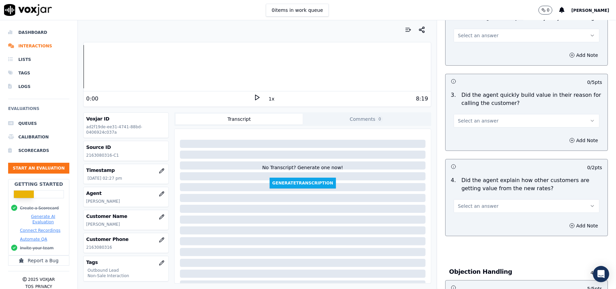
click at [469, 211] on button "Select an answer" at bounding box center [526, 206] width 146 height 14
click at [470, 225] on div "Yes" at bounding box center [511, 221] width 131 height 11
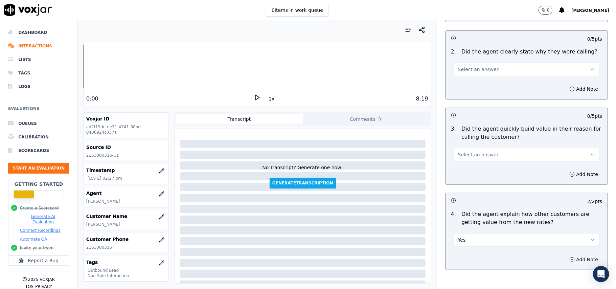
scroll to position [64, 0]
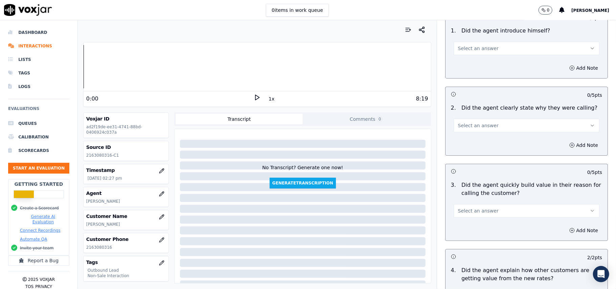
click at [475, 214] on span "Select an answer" at bounding box center [478, 210] width 41 height 7
click at [475, 223] on div "Yes" at bounding box center [511, 226] width 131 height 11
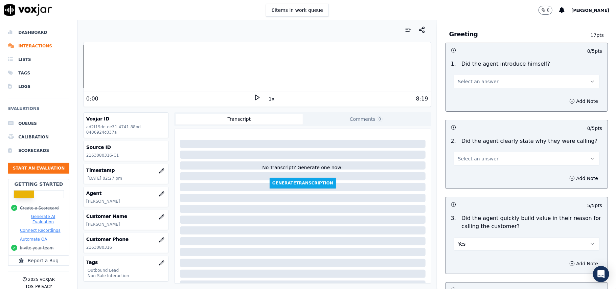
scroll to position [0, 0]
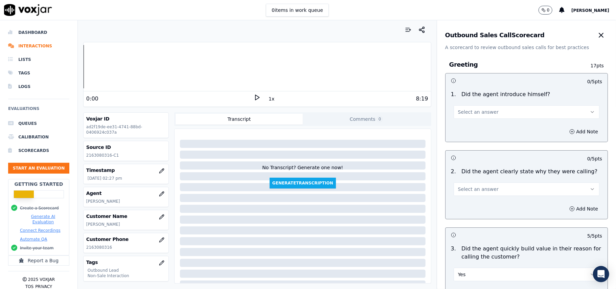
click at [471, 186] on span "Select an answer" at bounding box center [478, 189] width 41 height 7
click at [469, 206] on div "Yes" at bounding box center [511, 204] width 131 height 11
click at [484, 114] on button "Select an answer" at bounding box center [526, 112] width 146 height 14
click at [480, 129] on div "Yes" at bounding box center [511, 127] width 131 height 11
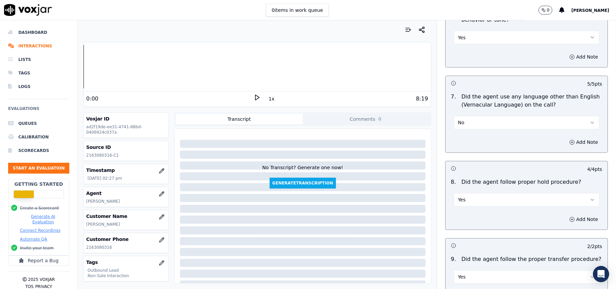
scroll to position [1687, 0]
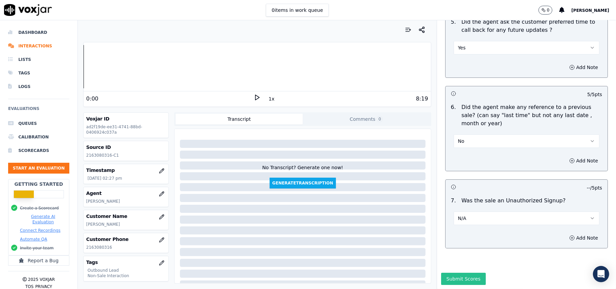
click at [441, 273] on button "Submit Scores" at bounding box center [463, 279] width 45 height 12
